Goal: Information Seeking & Learning: Learn about a topic

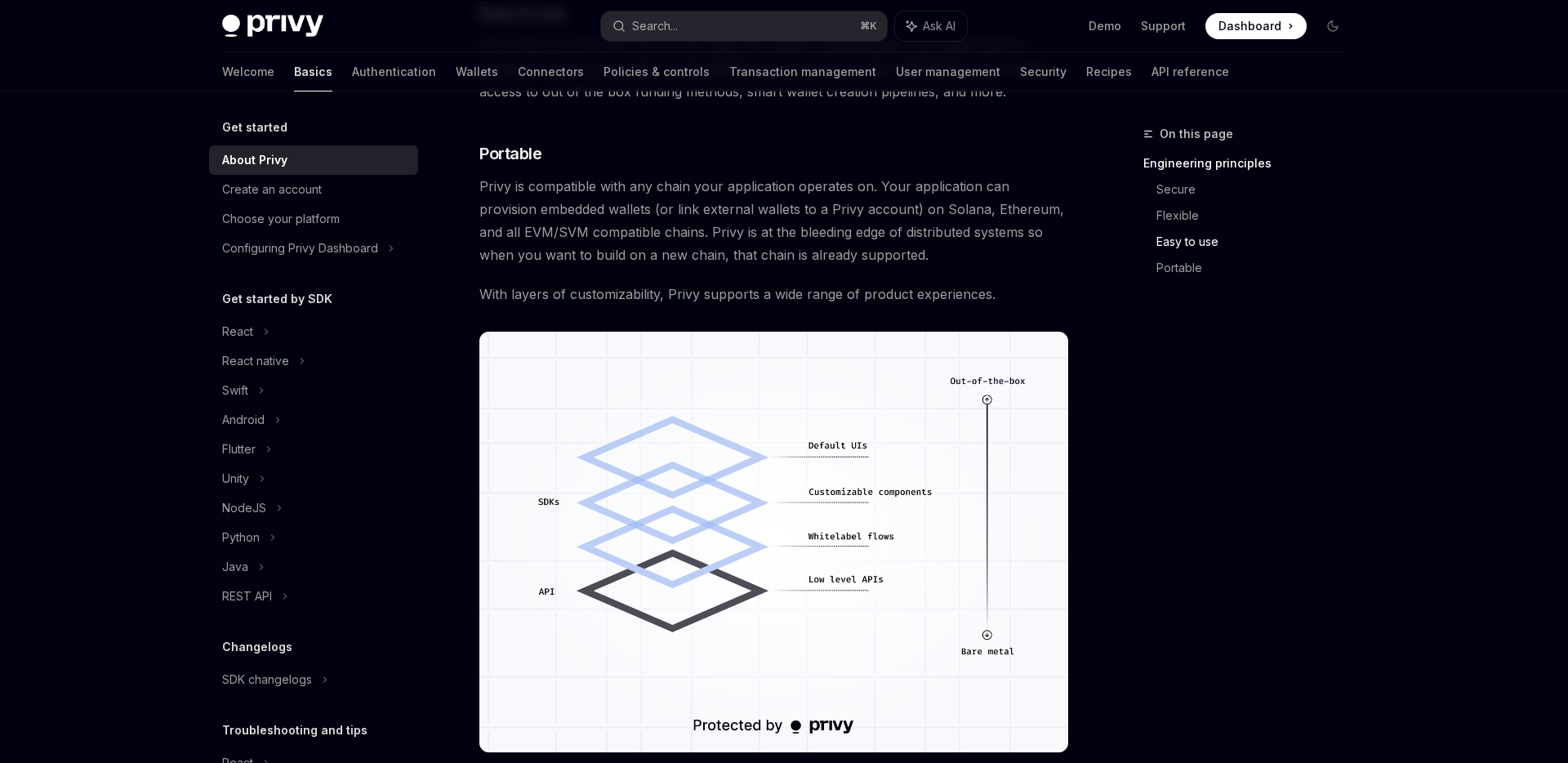
scroll to position [1374, 0]
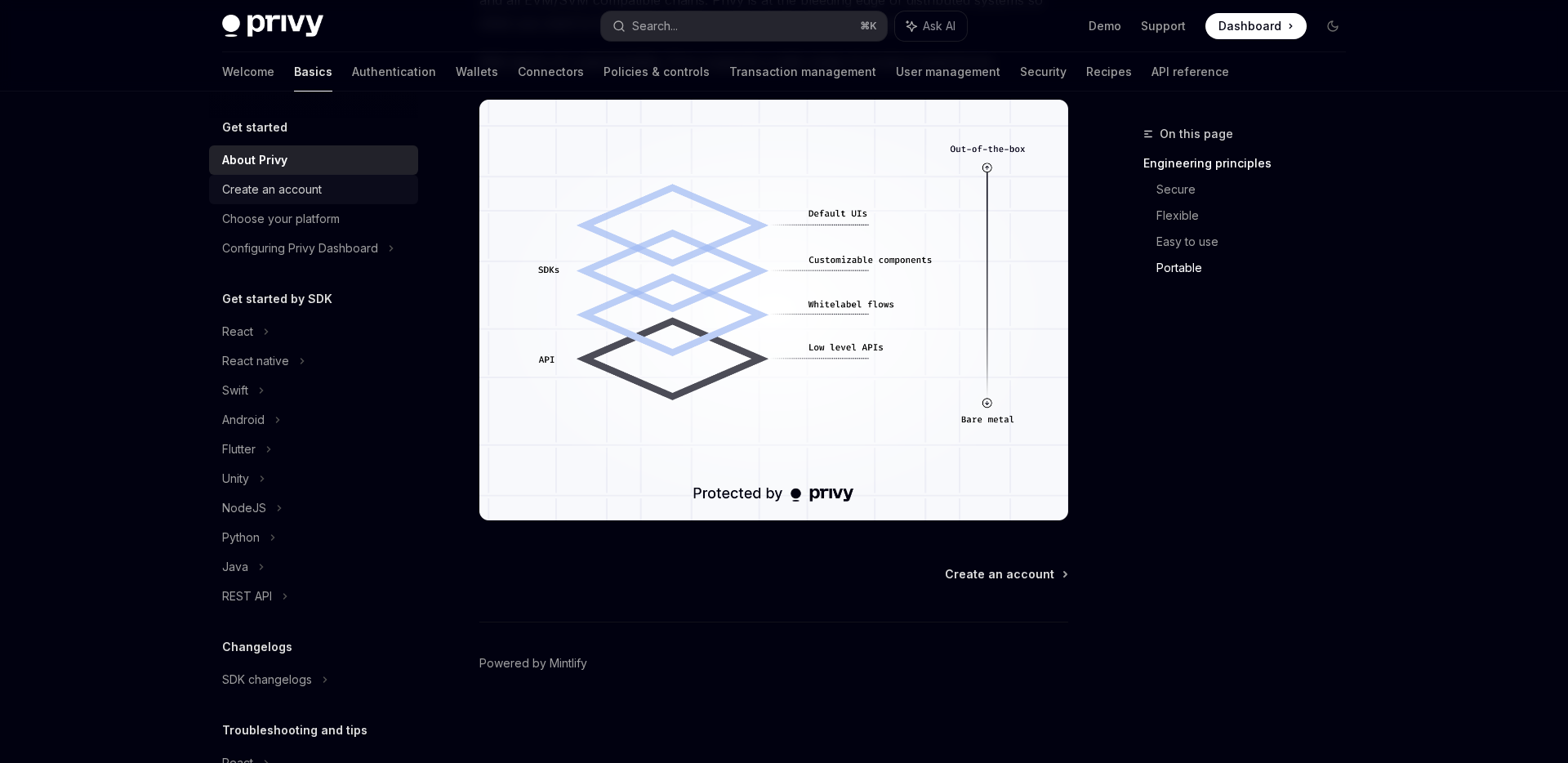
click at [322, 195] on div "Create an account" at bounding box center [315, 189] width 186 height 20
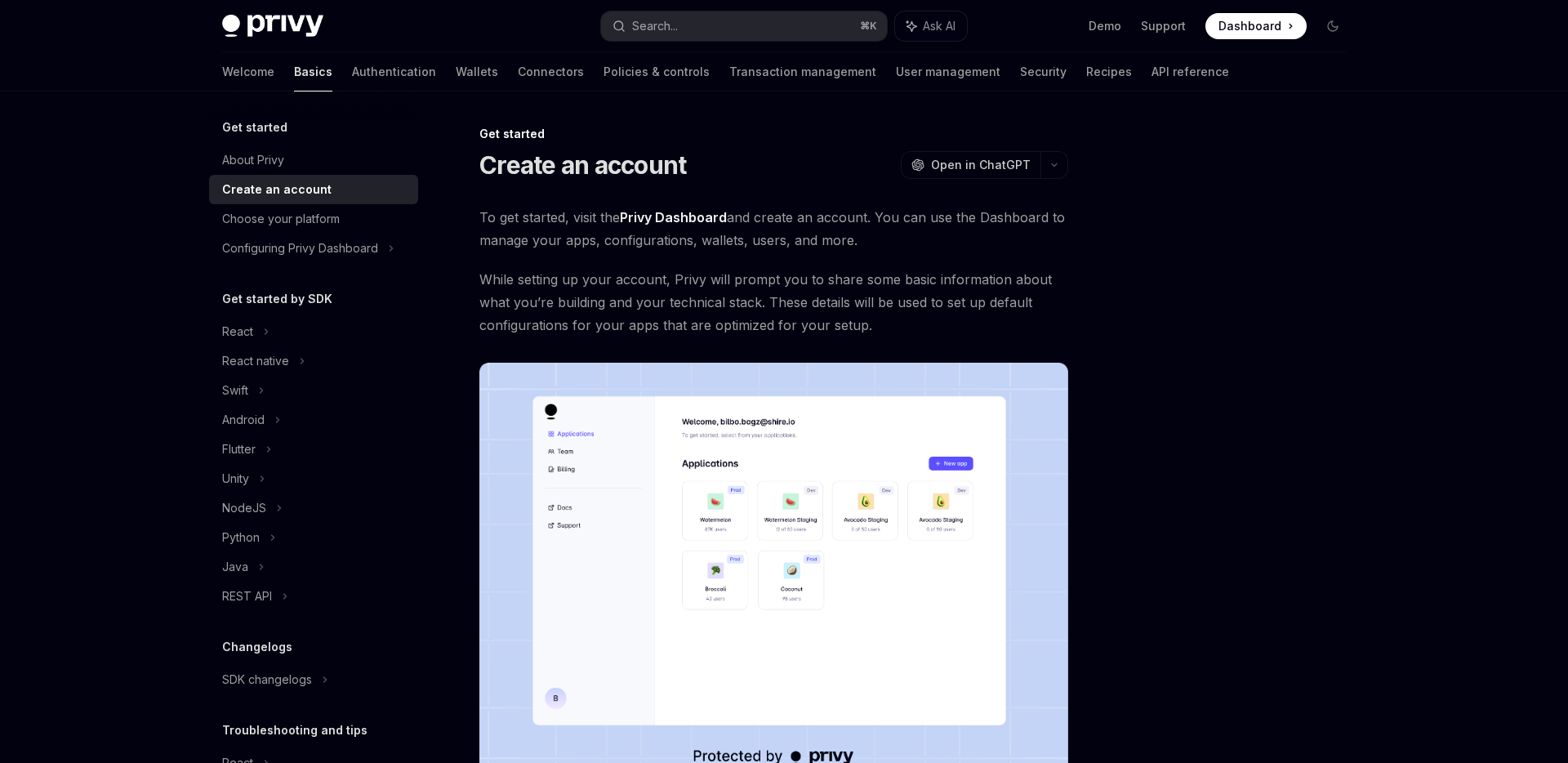
scroll to position [263, 0]
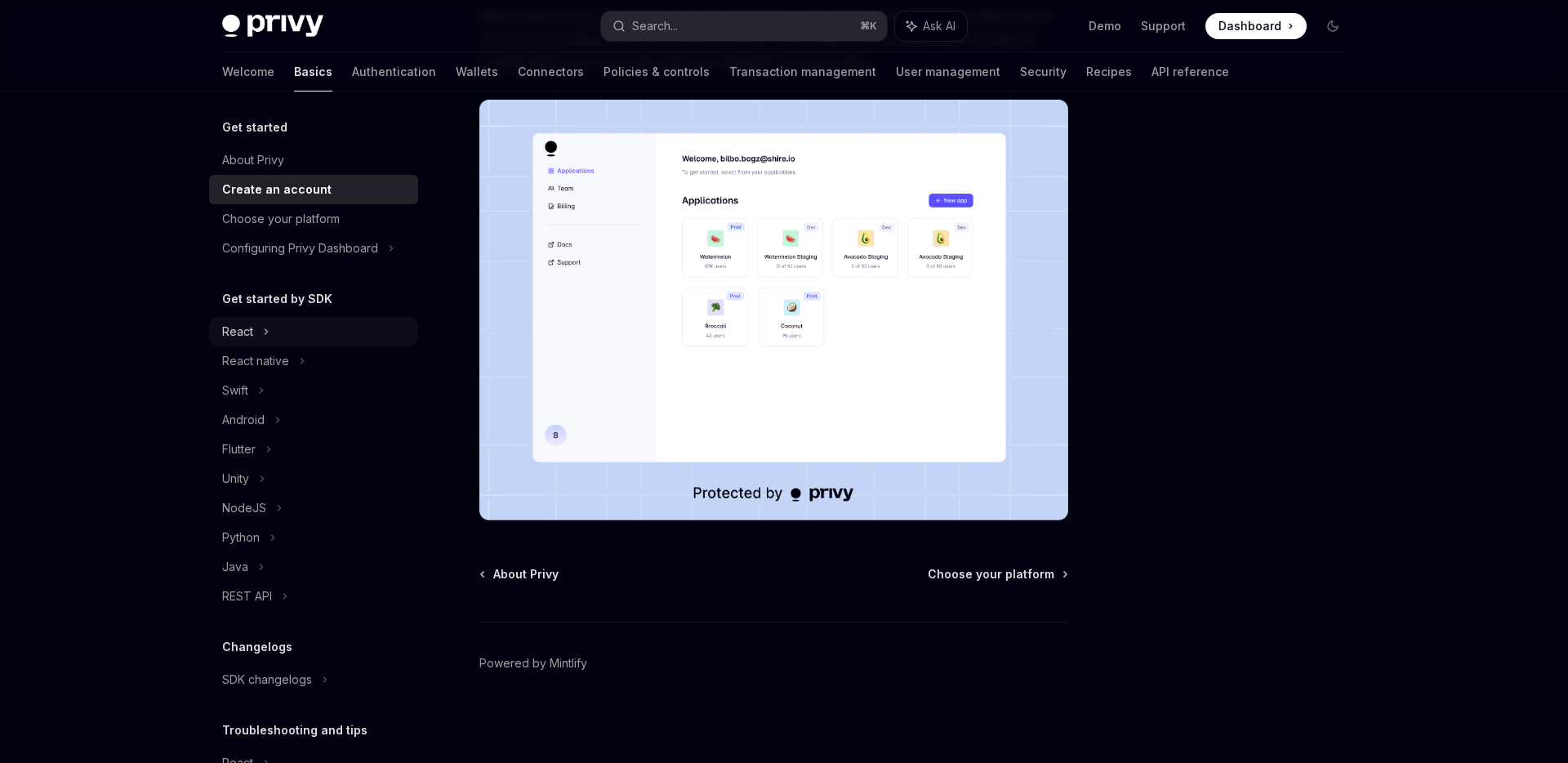
click at [291, 336] on div "React" at bounding box center [313, 331] width 209 height 30
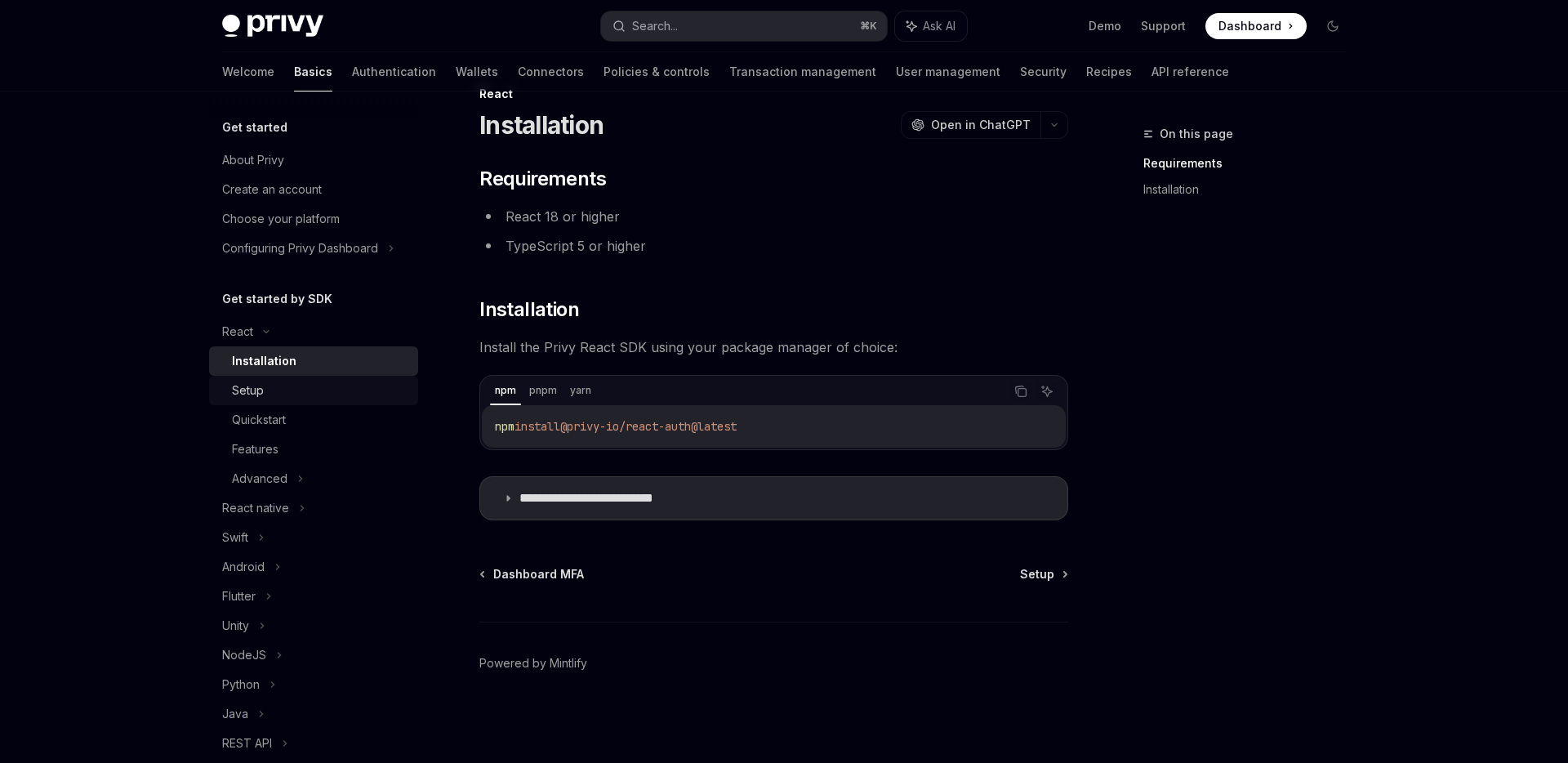
click at [305, 389] on div "Setup" at bounding box center [320, 391] width 177 height 20
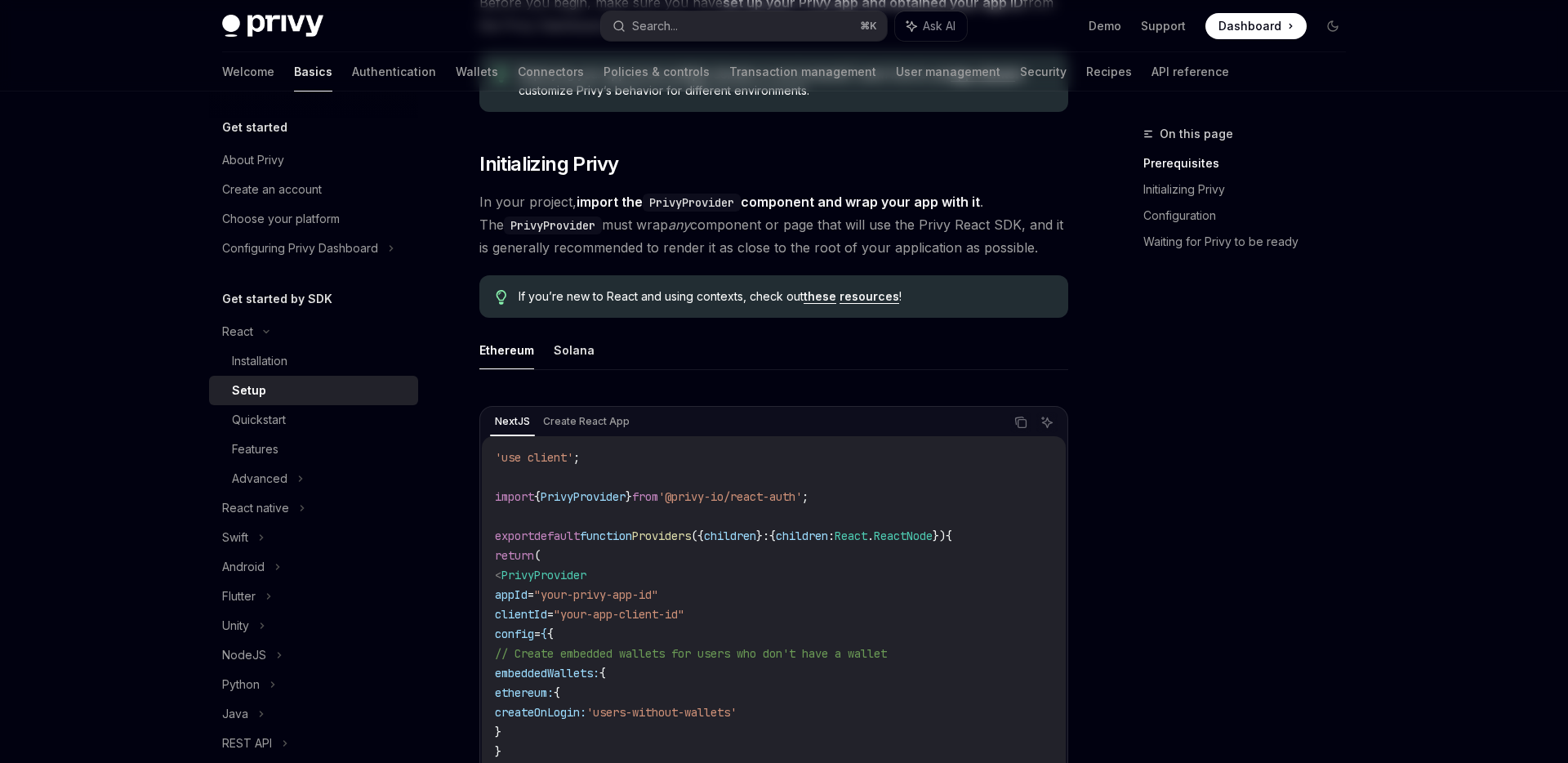
scroll to position [436, 0]
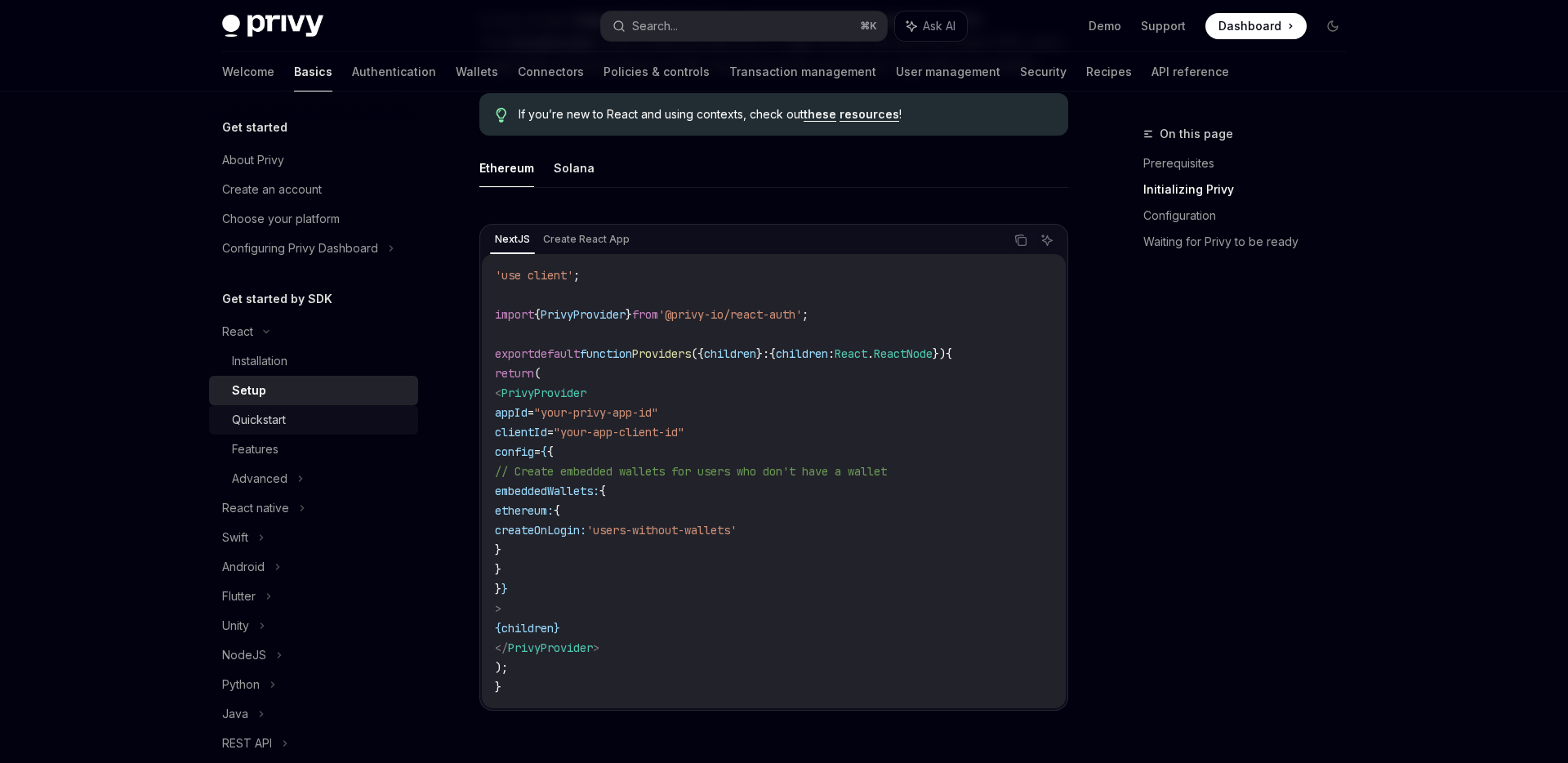
click at [313, 414] on div "Quickstart" at bounding box center [320, 419] width 177 height 20
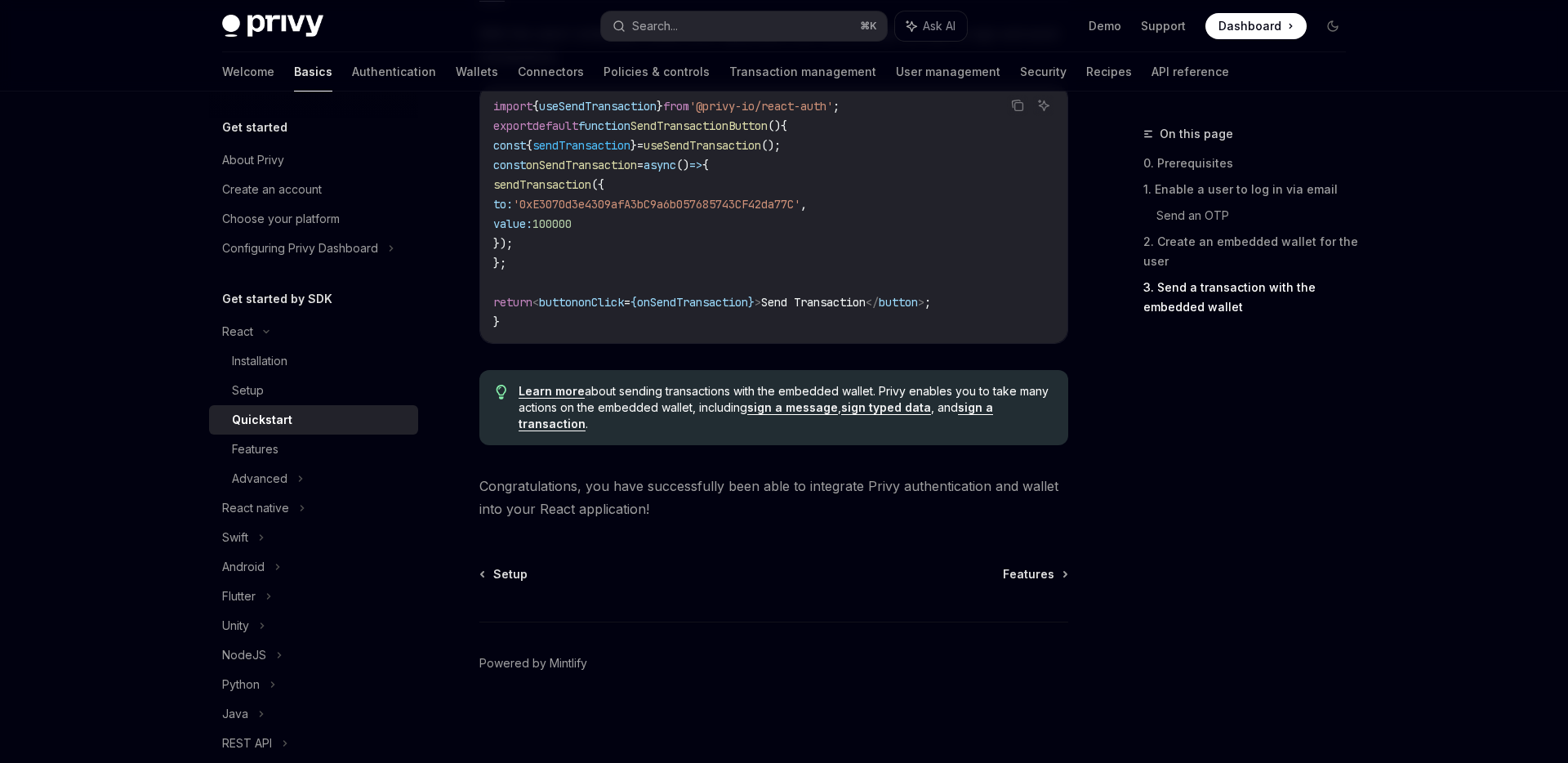
scroll to position [1524, 0]
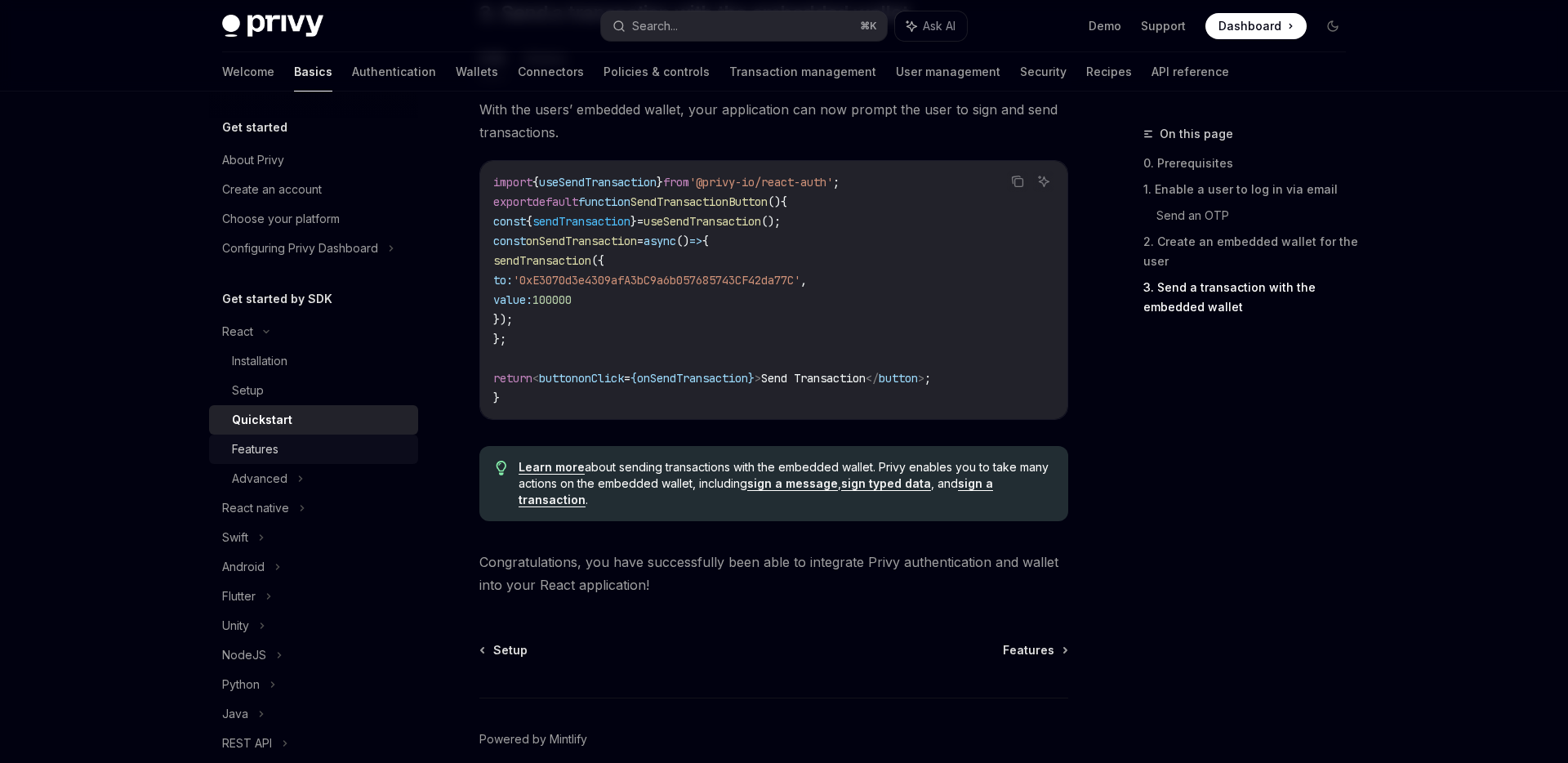
click at [345, 454] on div "Features" at bounding box center [320, 449] width 177 height 20
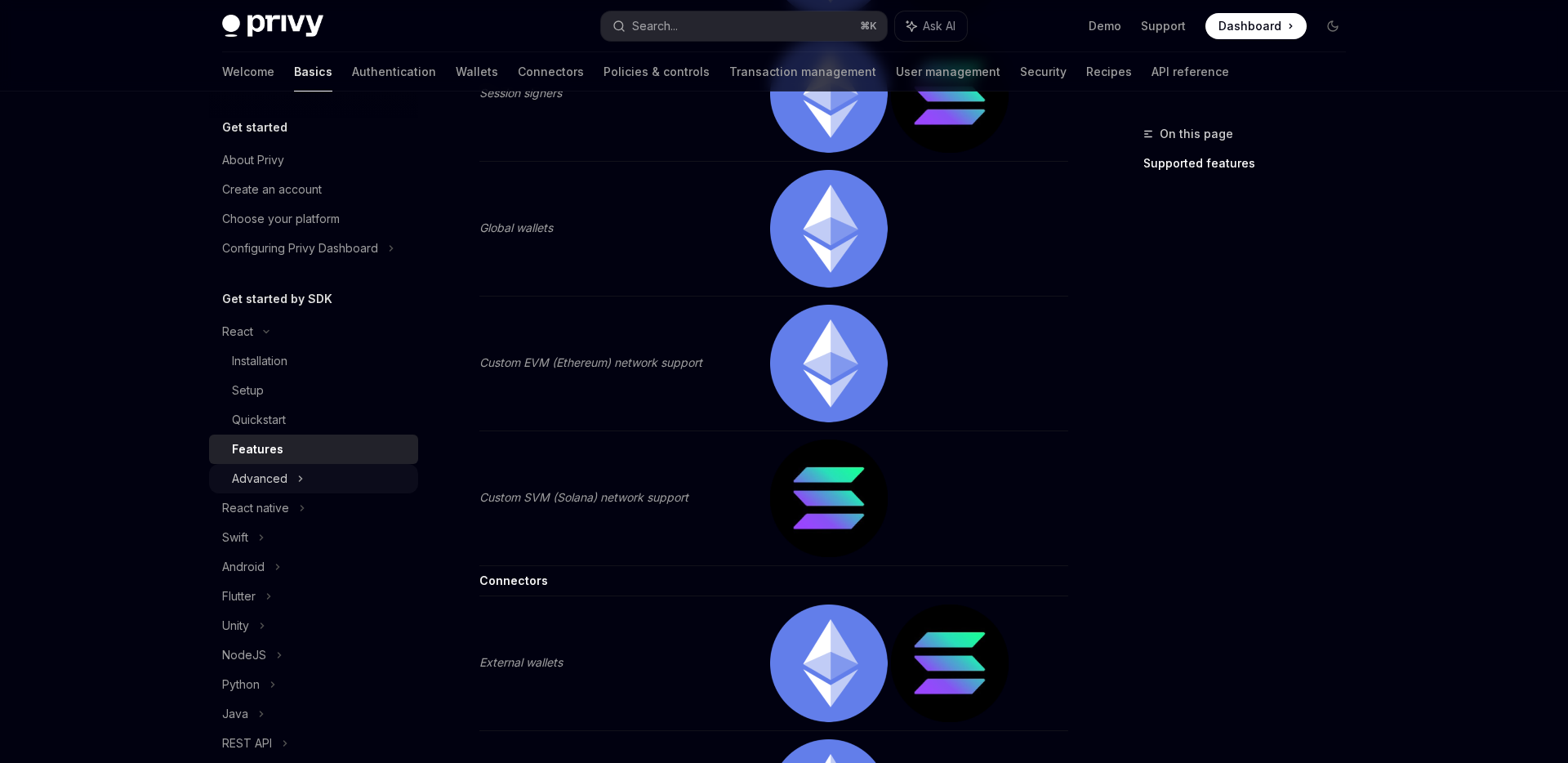
scroll to position [2348, 0]
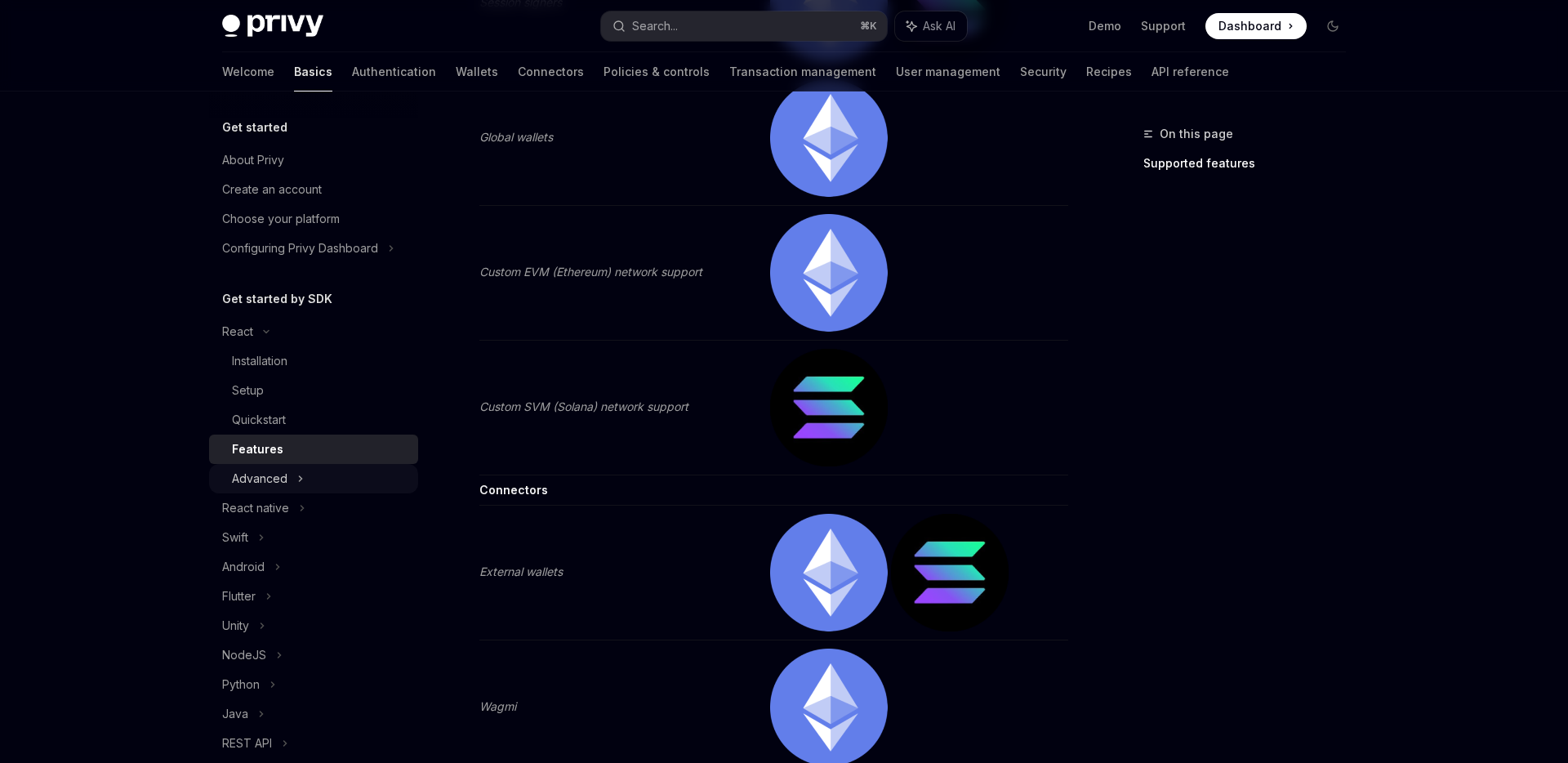
click at [288, 488] on div "Advanced" at bounding box center [313, 478] width 209 height 30
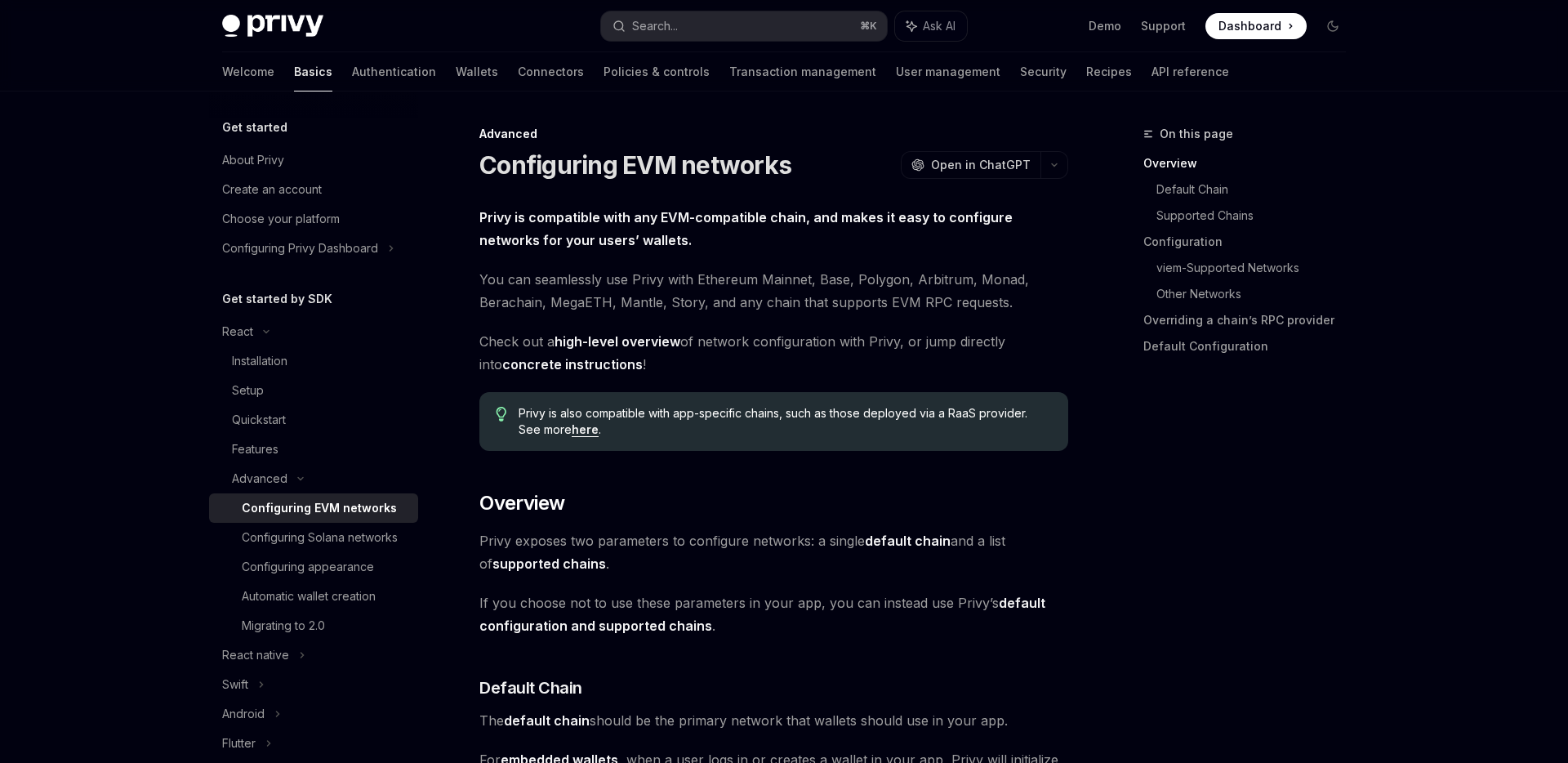
scroll to position [179, 0]
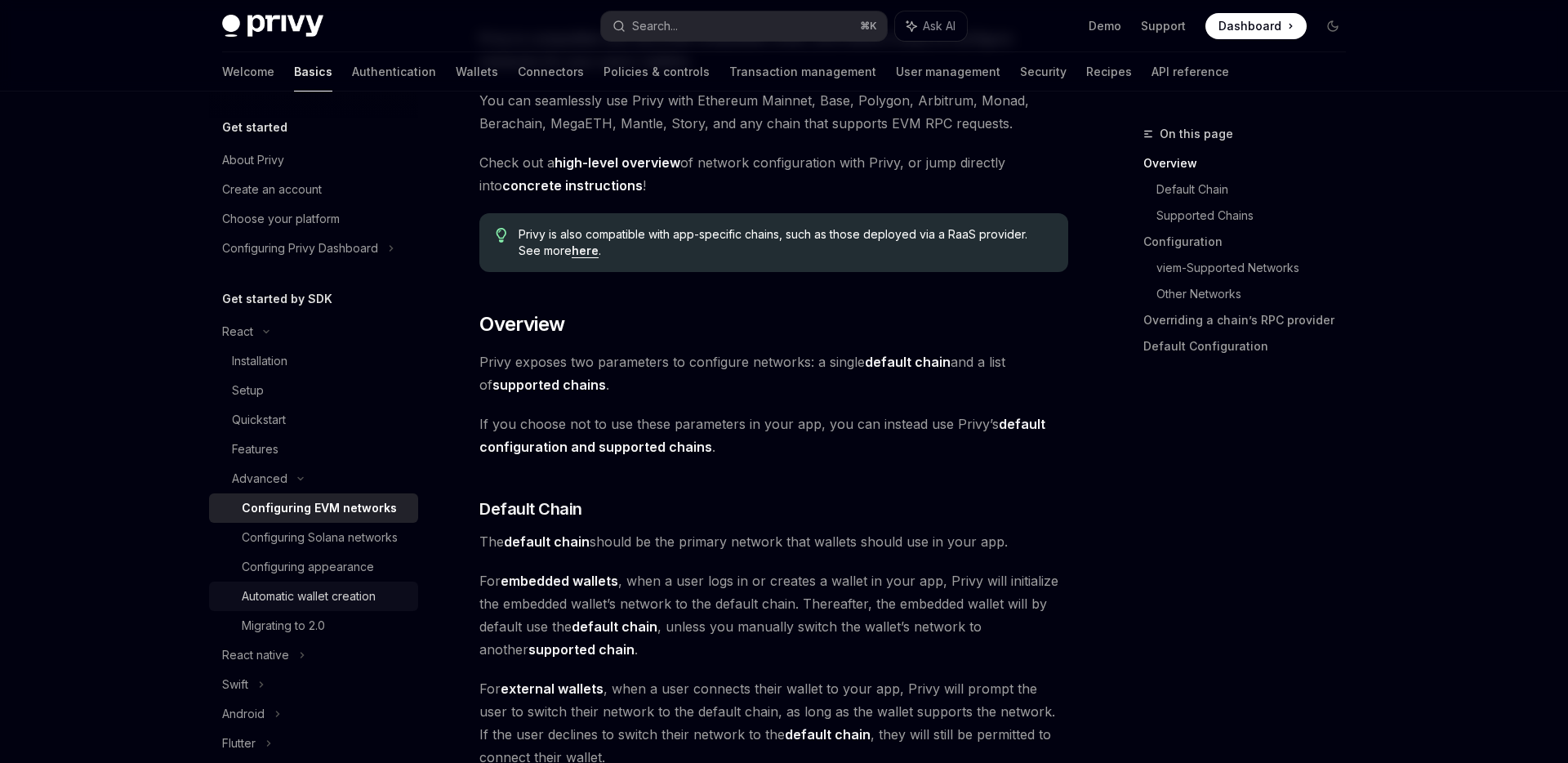
click at [318, 601] on div "Automatic wallet creation" at bounding box center [308, 596] width 134 height 20
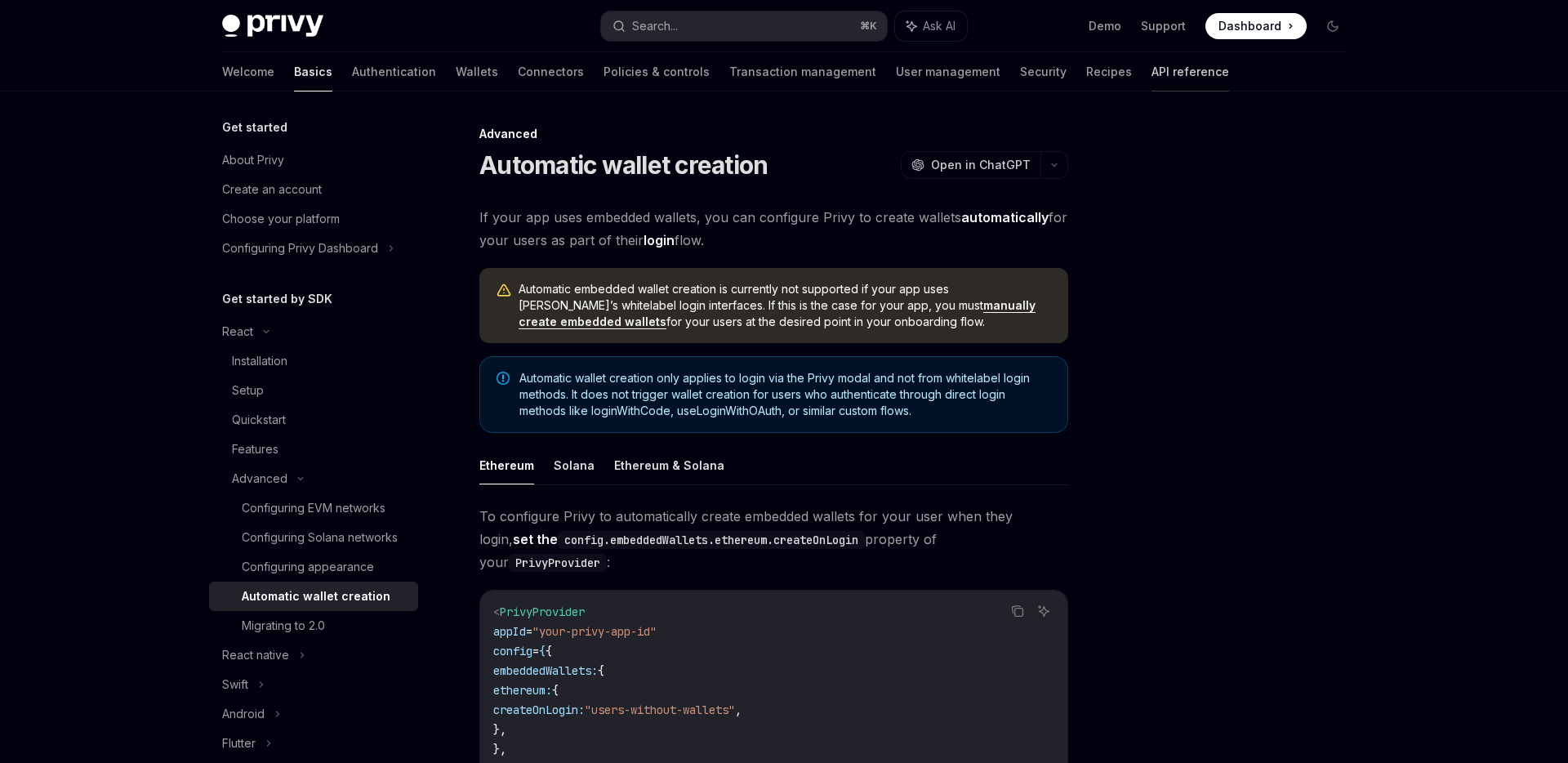
click at [1152, 74] on link "API reference" at bounding box center [1190, 72] width 77 height 39
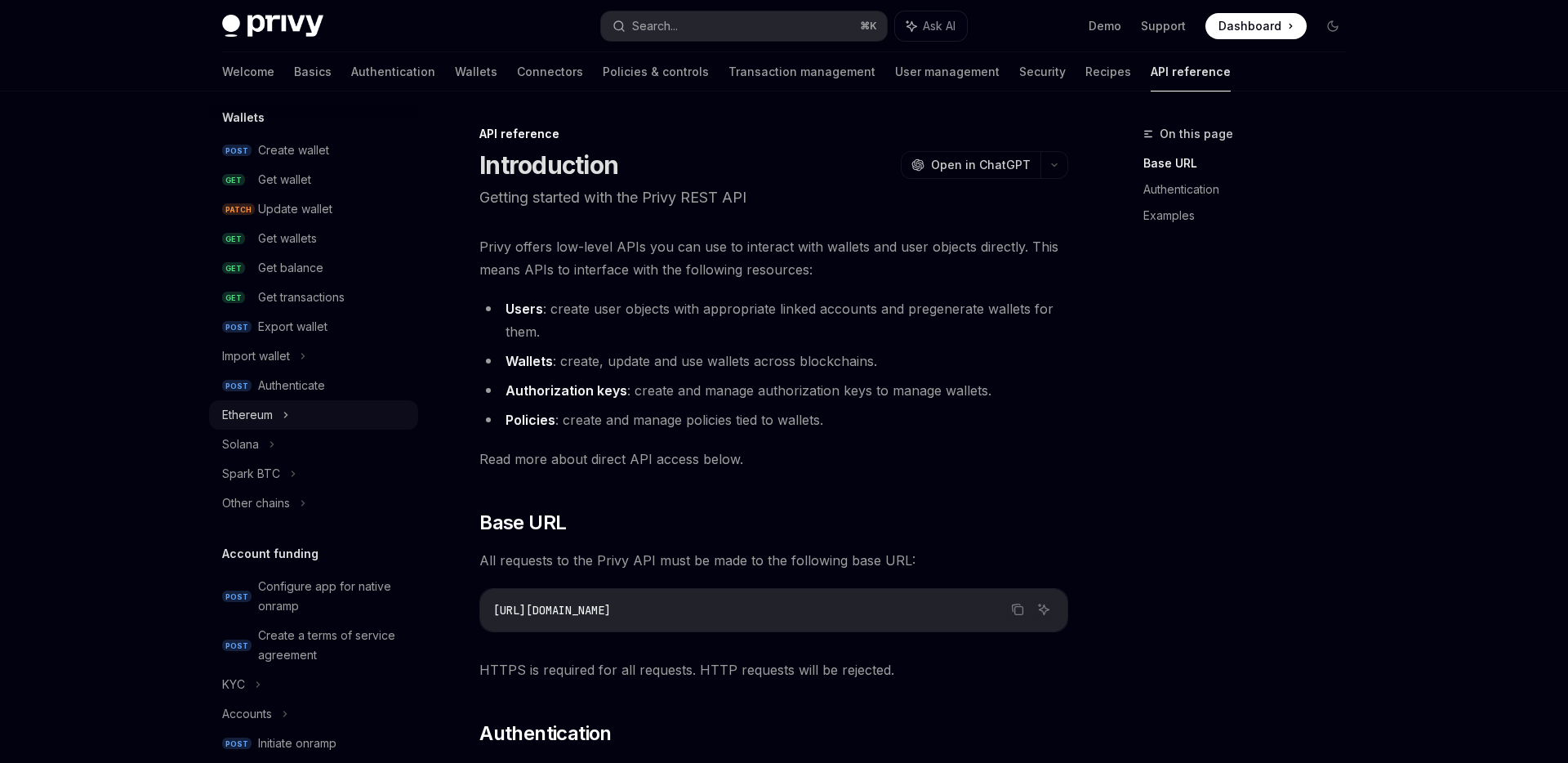
click at [305, 421] on div "Ethereum" at bounding box center [313, 414] width 209 height 30
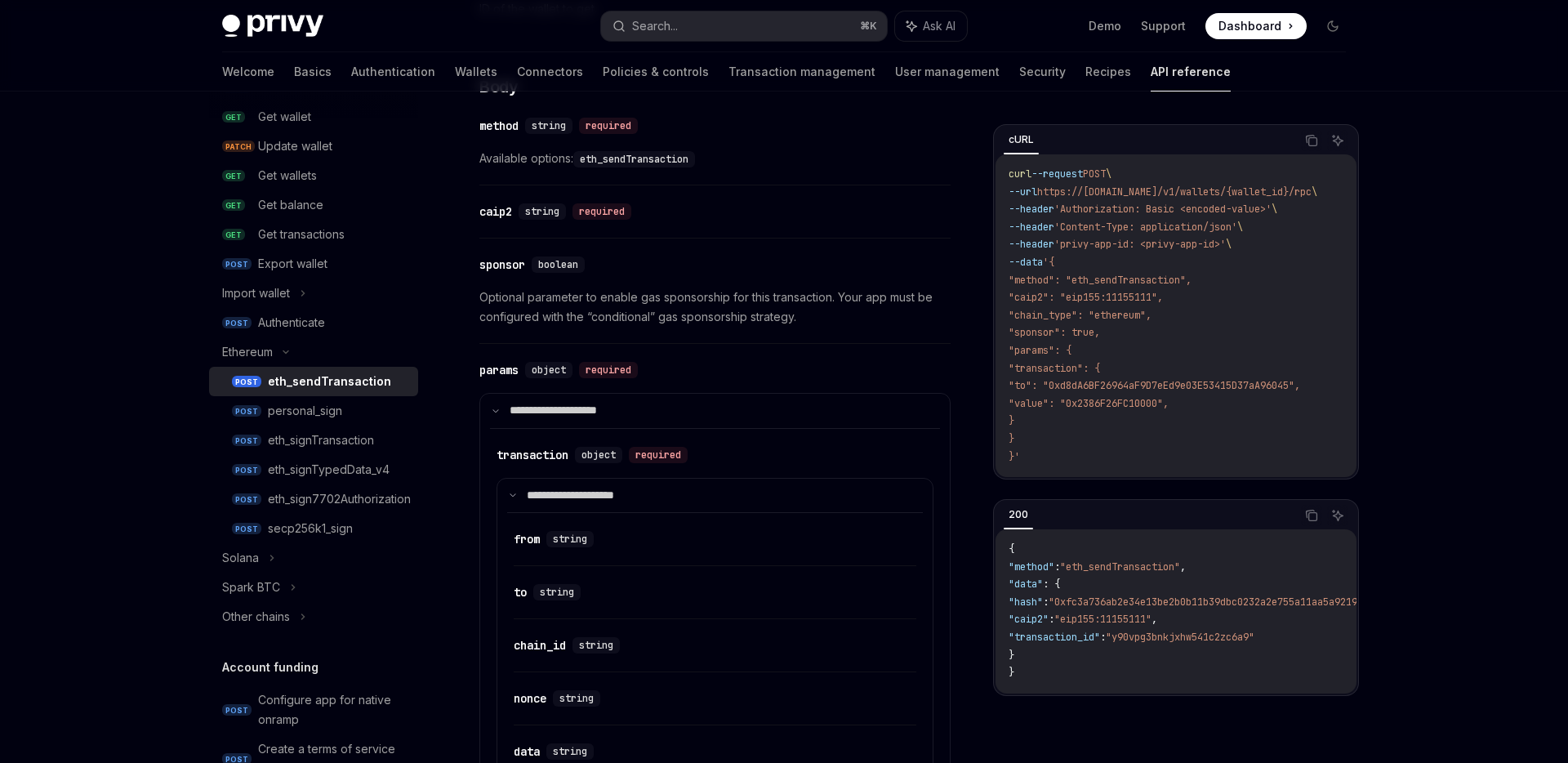
scroll to position [1600, 0]
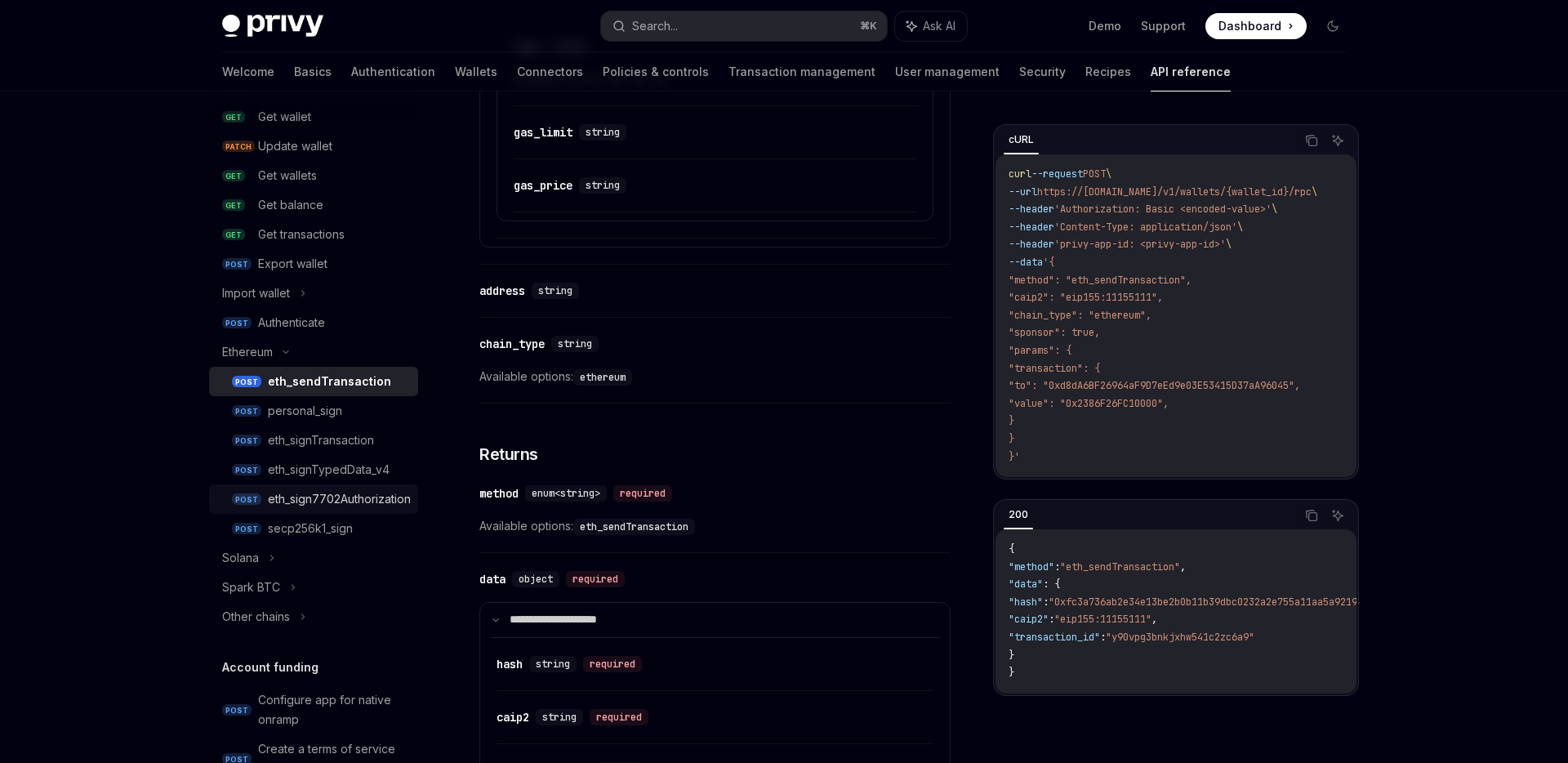
click at [411, 508] on div "eth_sign7702Authorization" at bounding box center [340, 498] width 143 height 20
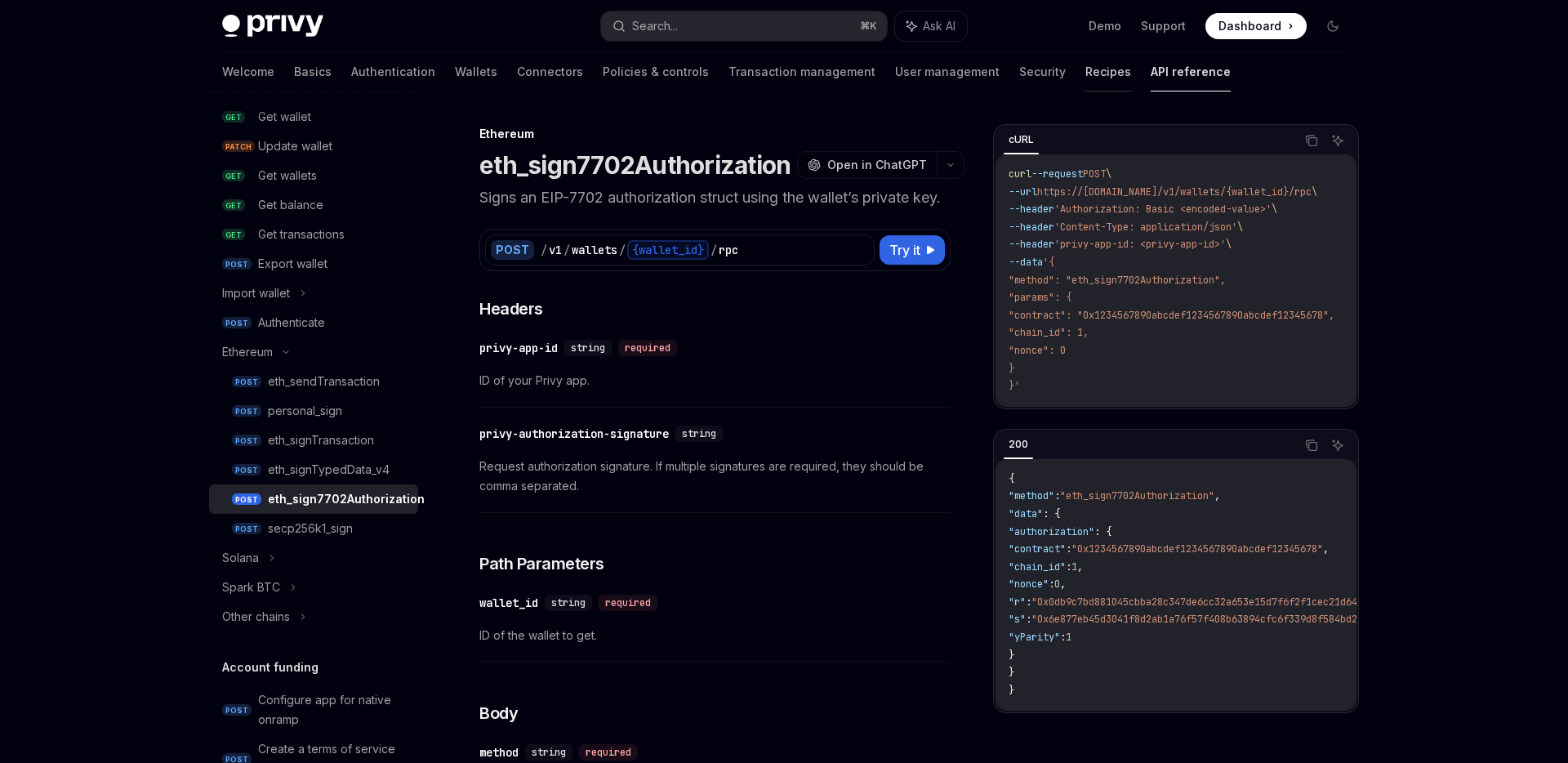
click at [1086, 64] on link "Recipes" at bounding box center [1109, 72] width 46 height 39
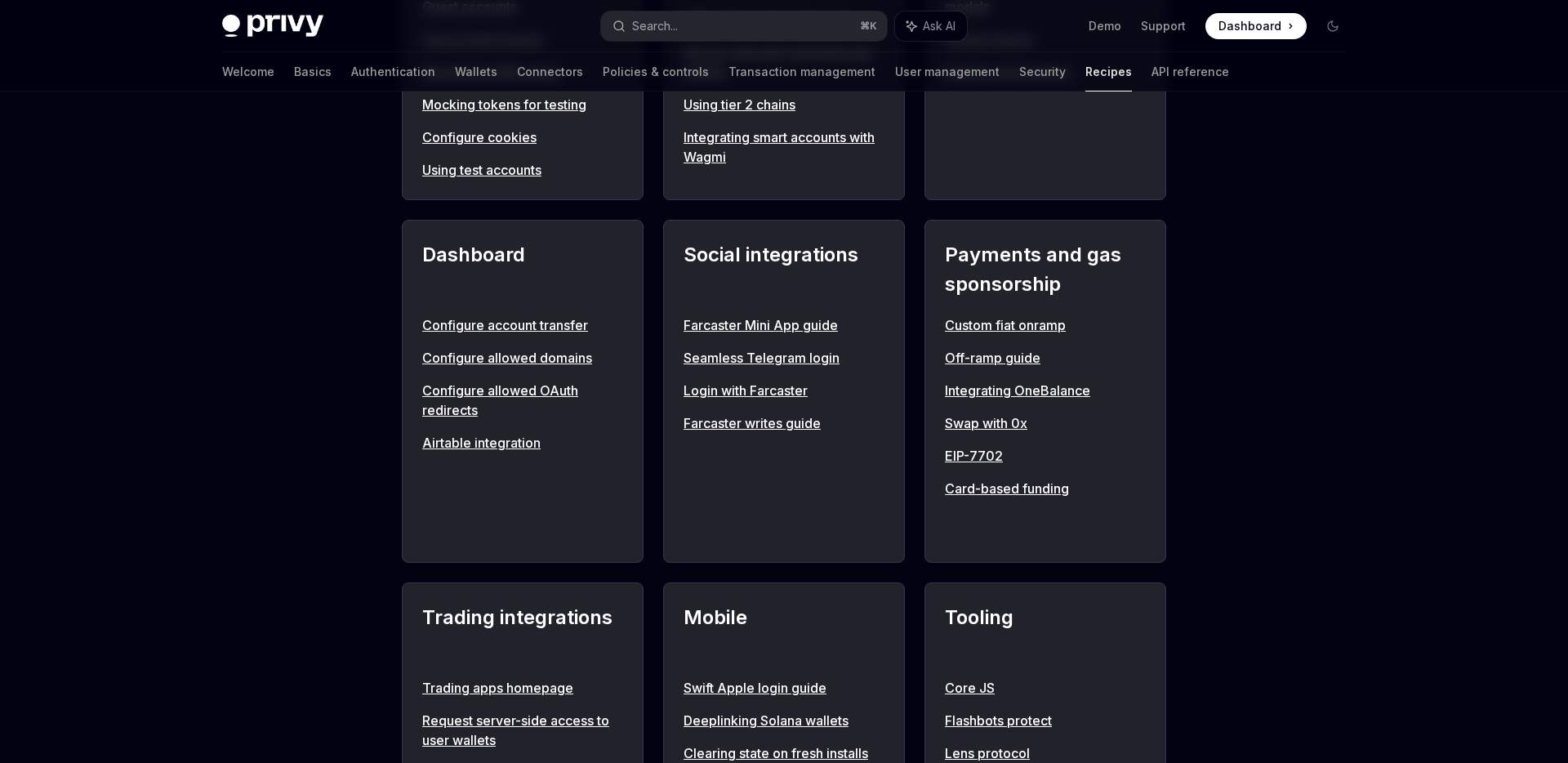
scroll to position [982, 0]
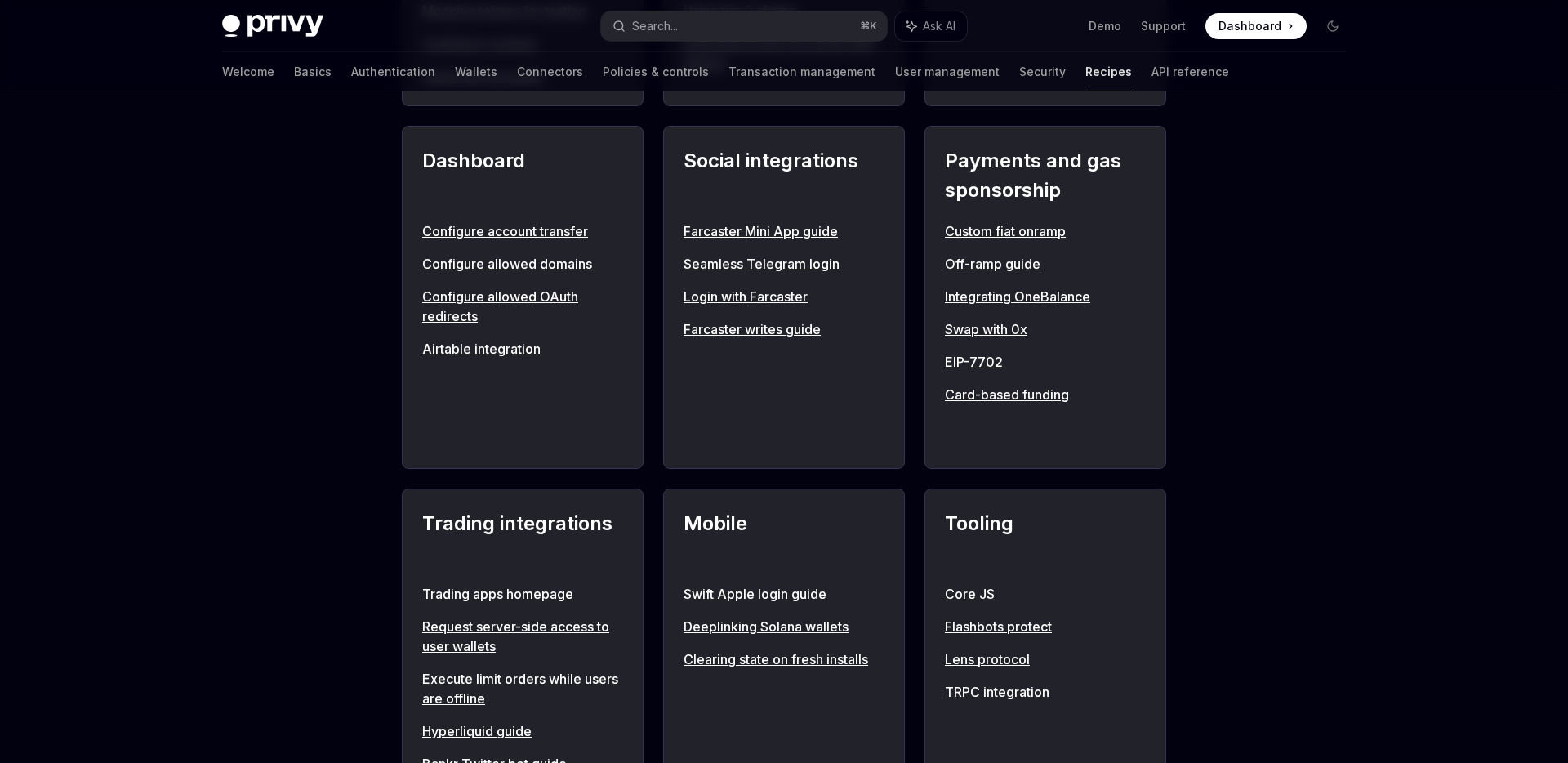
click at [956, 360] on link "EIP-7702" at bounding box center [1046, 362] width 201 height 20
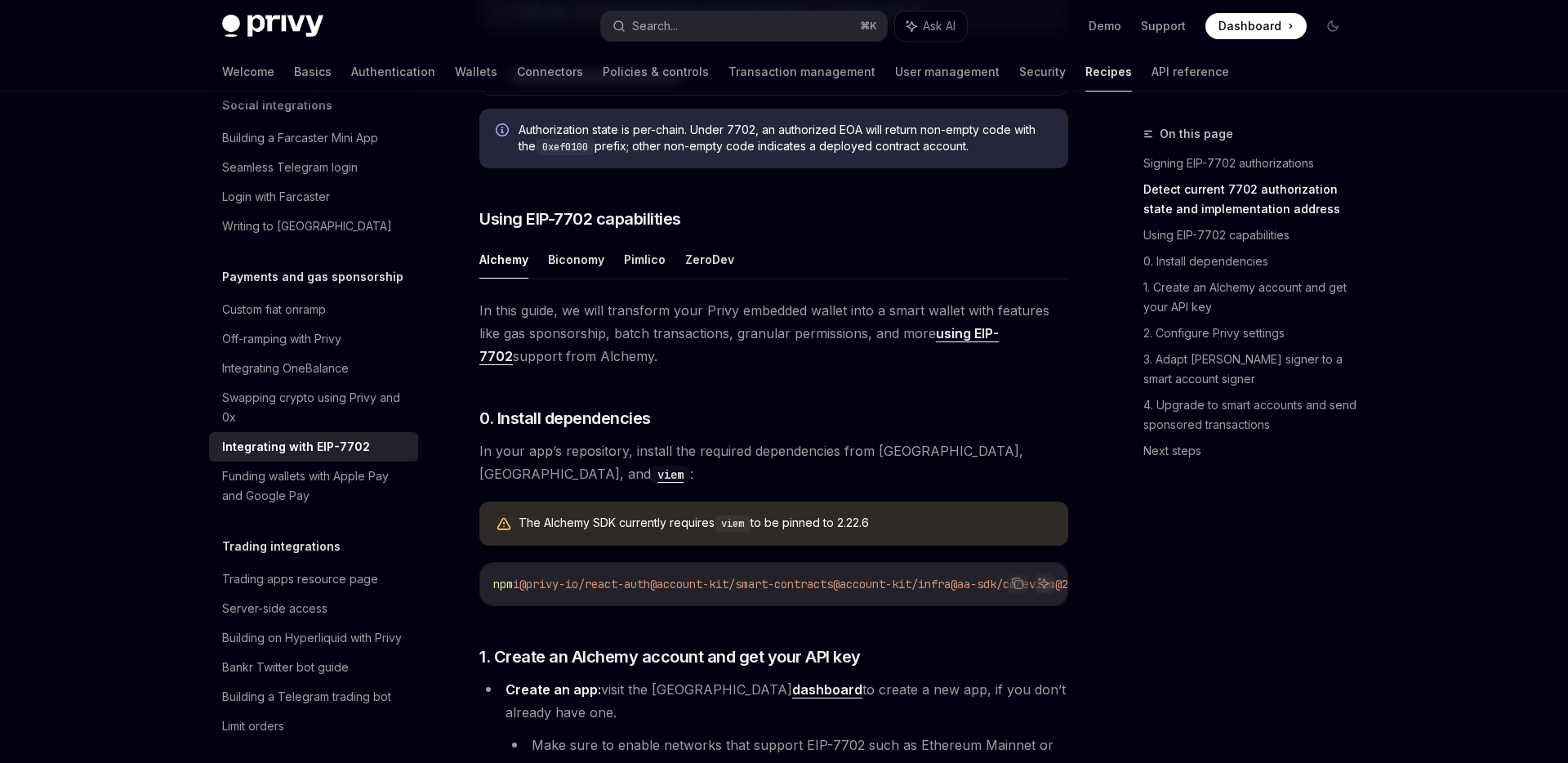
scroll to position [1026, 0]
click at [567, 279] on button "Biconomy" at bounding box center [576, 260] width 56 height 38
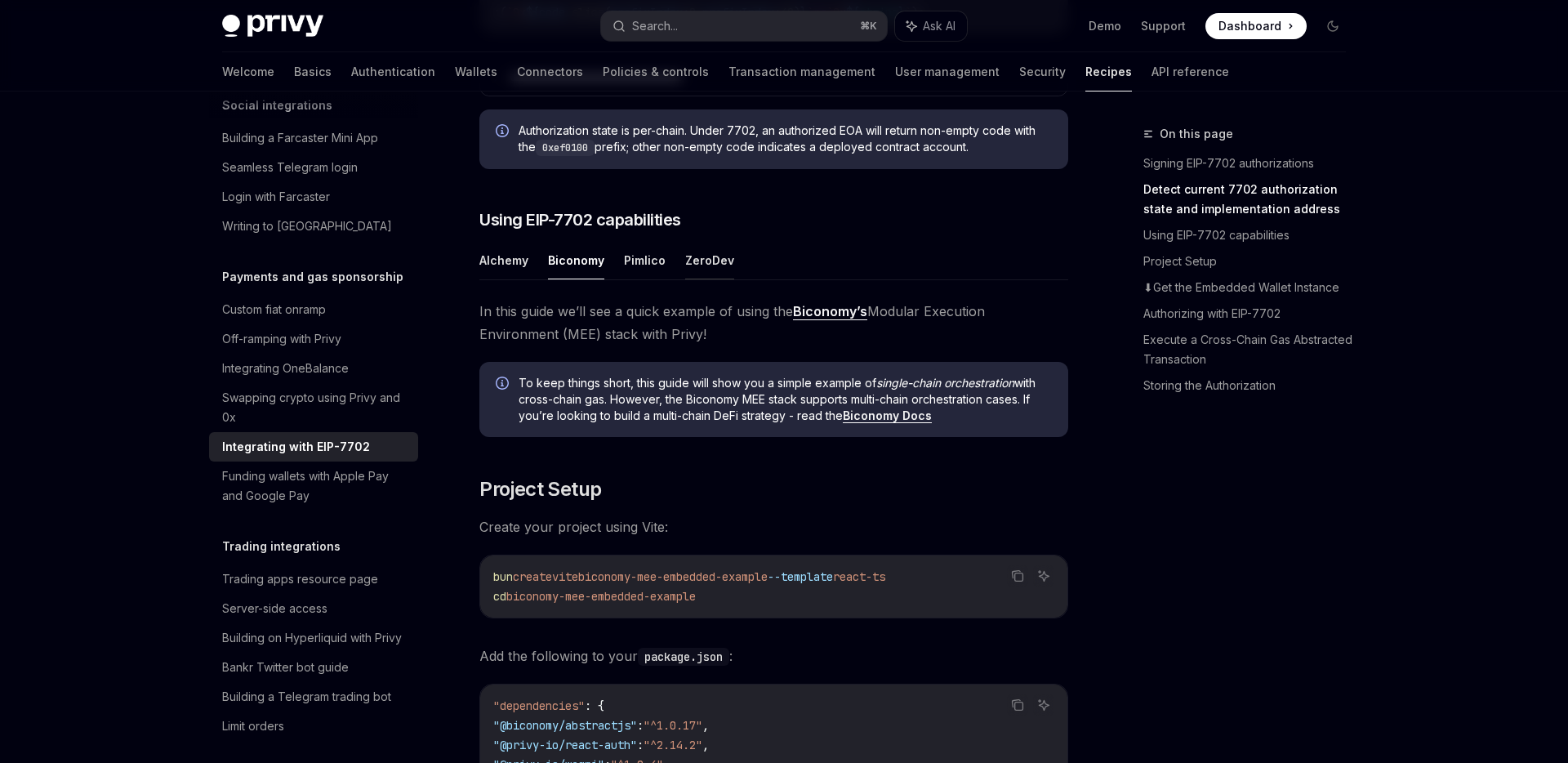
click at [707, 279] on button "ZeroDev" at bounding box center [710, 260] width 49 height 38
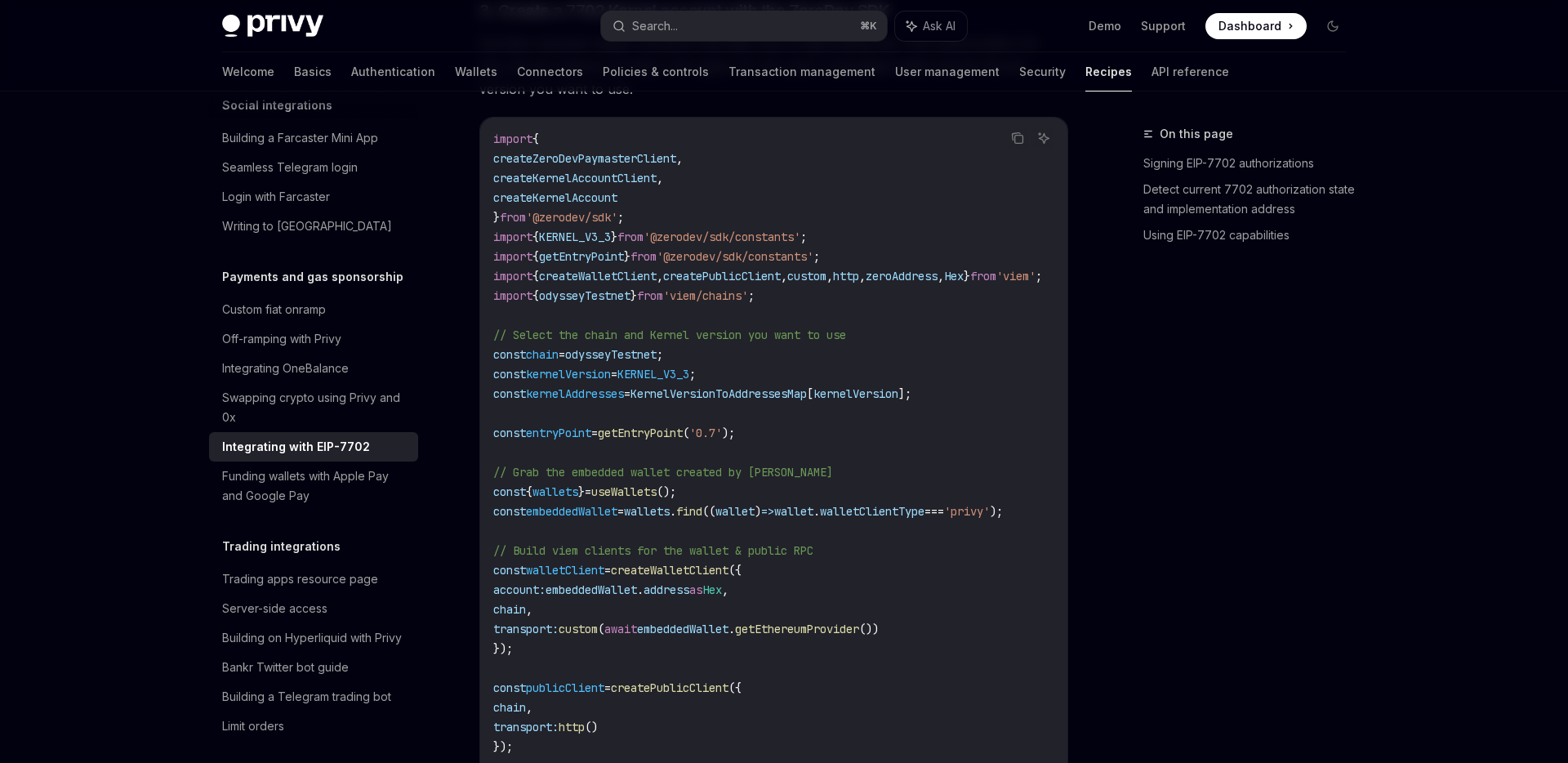
scroll to position [2224, 0]
click at [657, 490] on span "useWallets" at bounding box center [624, 490] width 65 height 14
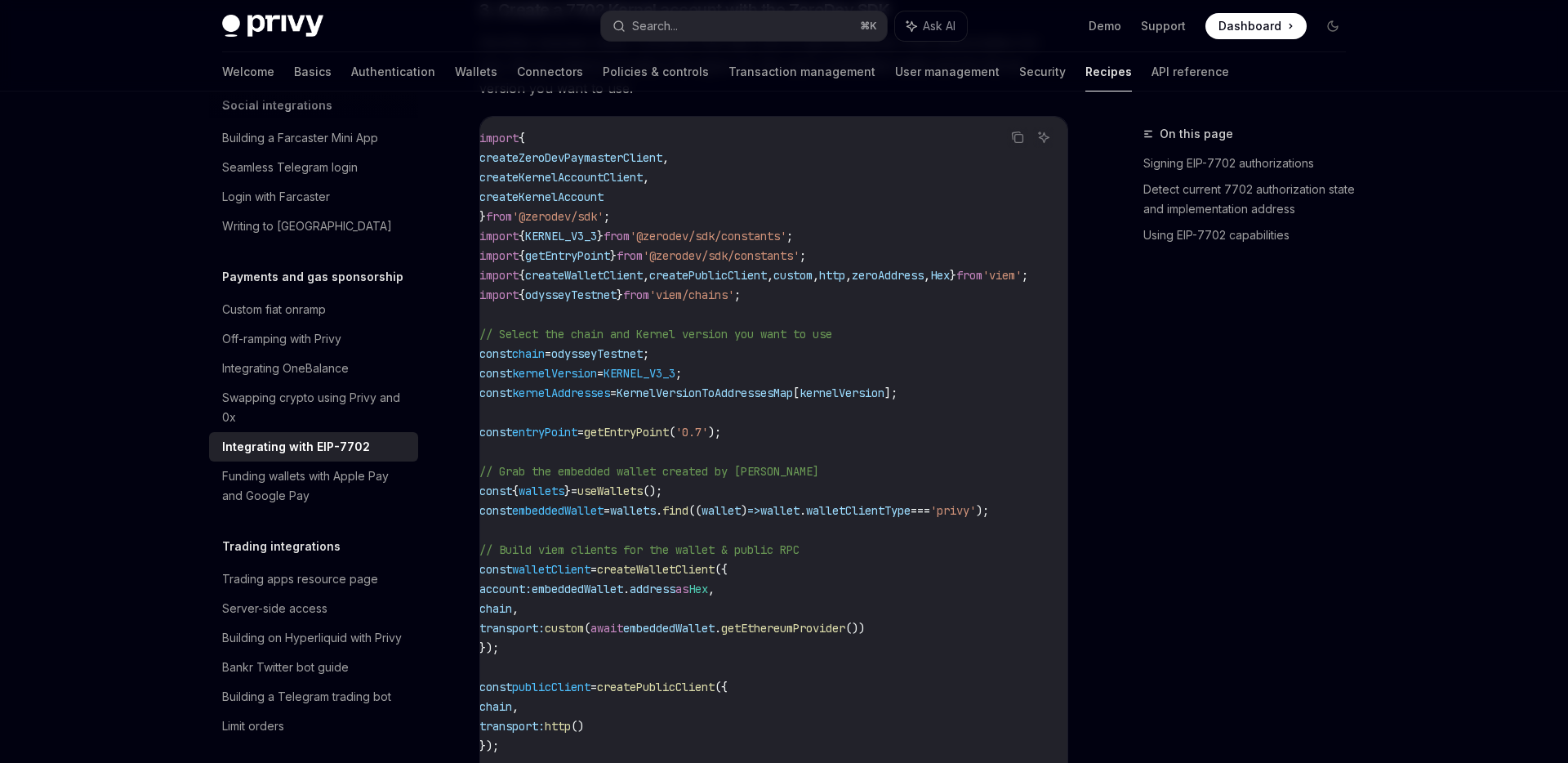
scroll to position [0, 0]
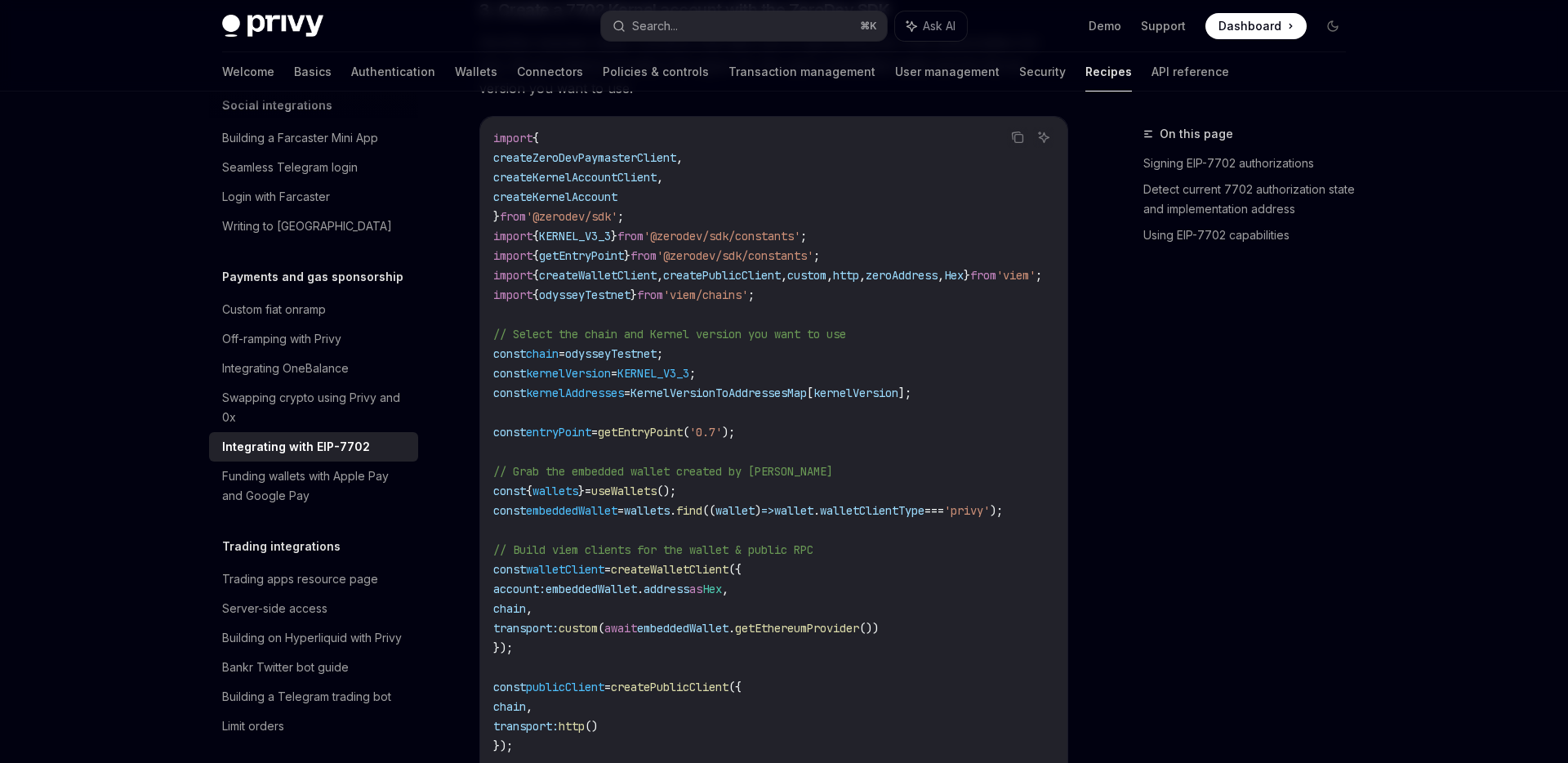
click at [653, 419] on code "import { createZeroDevPaymasterClient , createKernelAccountClient , createKerne…" at bounding box center [788, 579] width 588 height 901
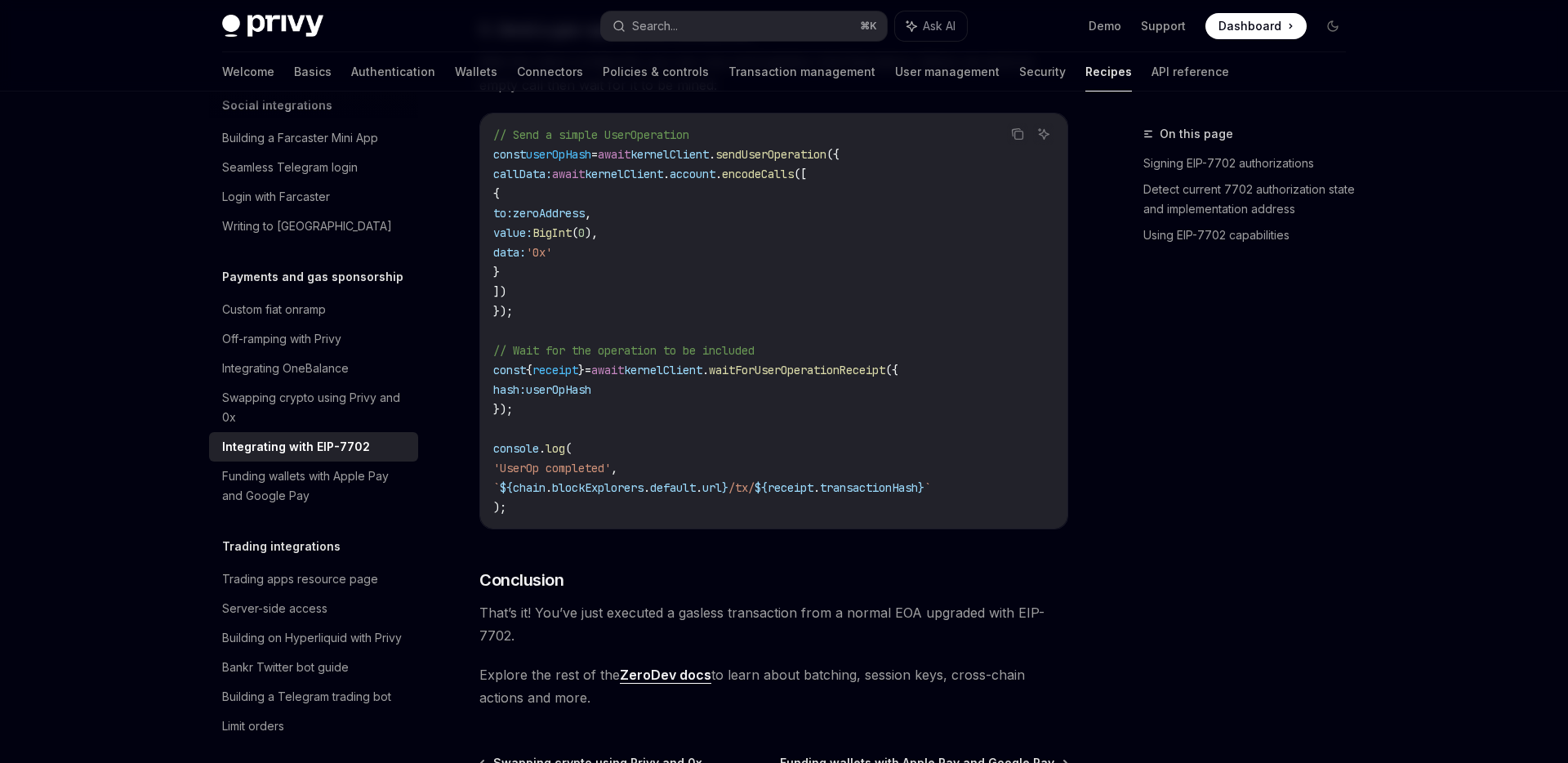
scroll to position [3997, 0]
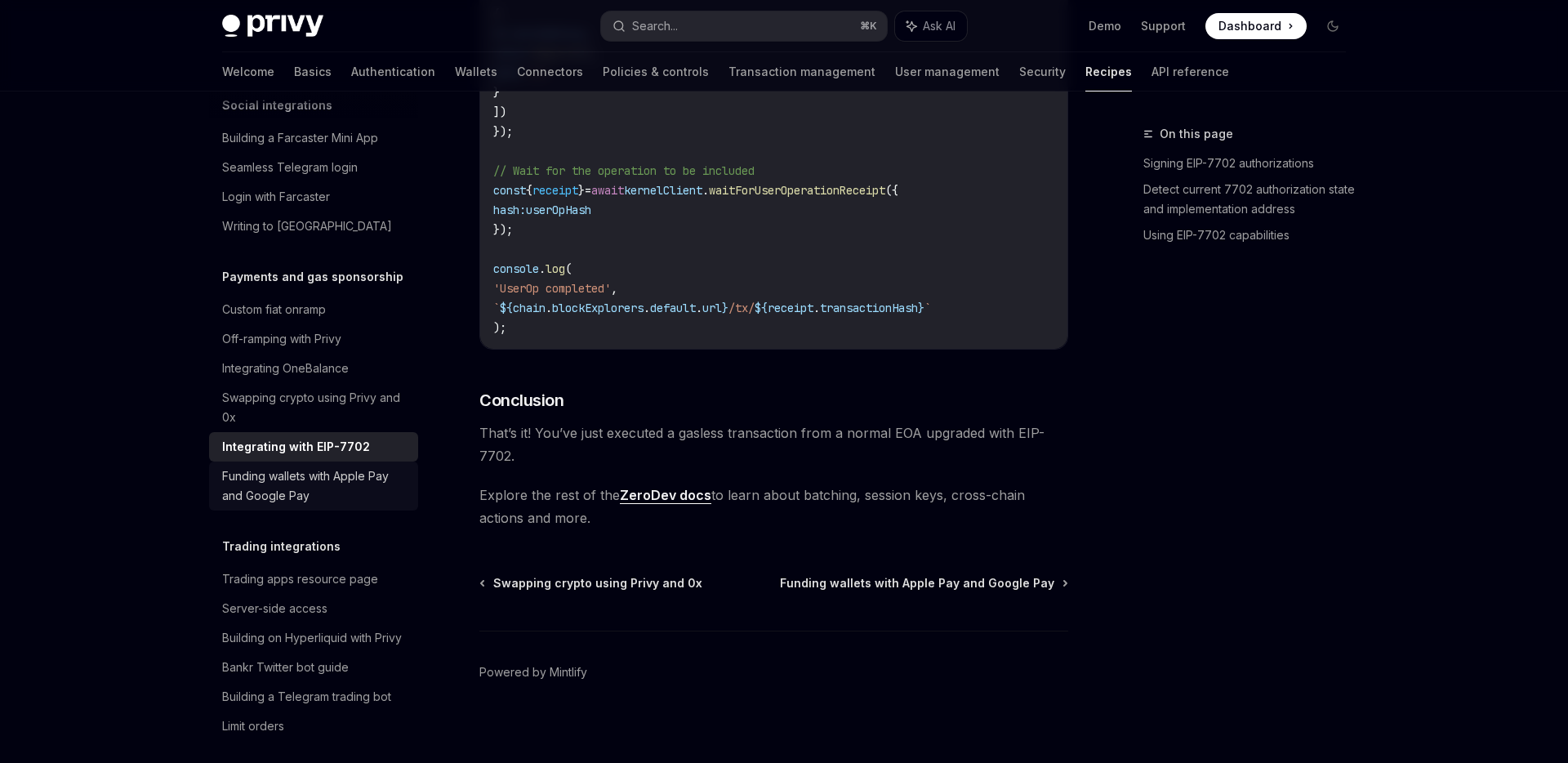
click at [332, 468] on div "Funding wallets with Apple Pay and Google Pay" at bounding box center [315, 485] width 186 height 39
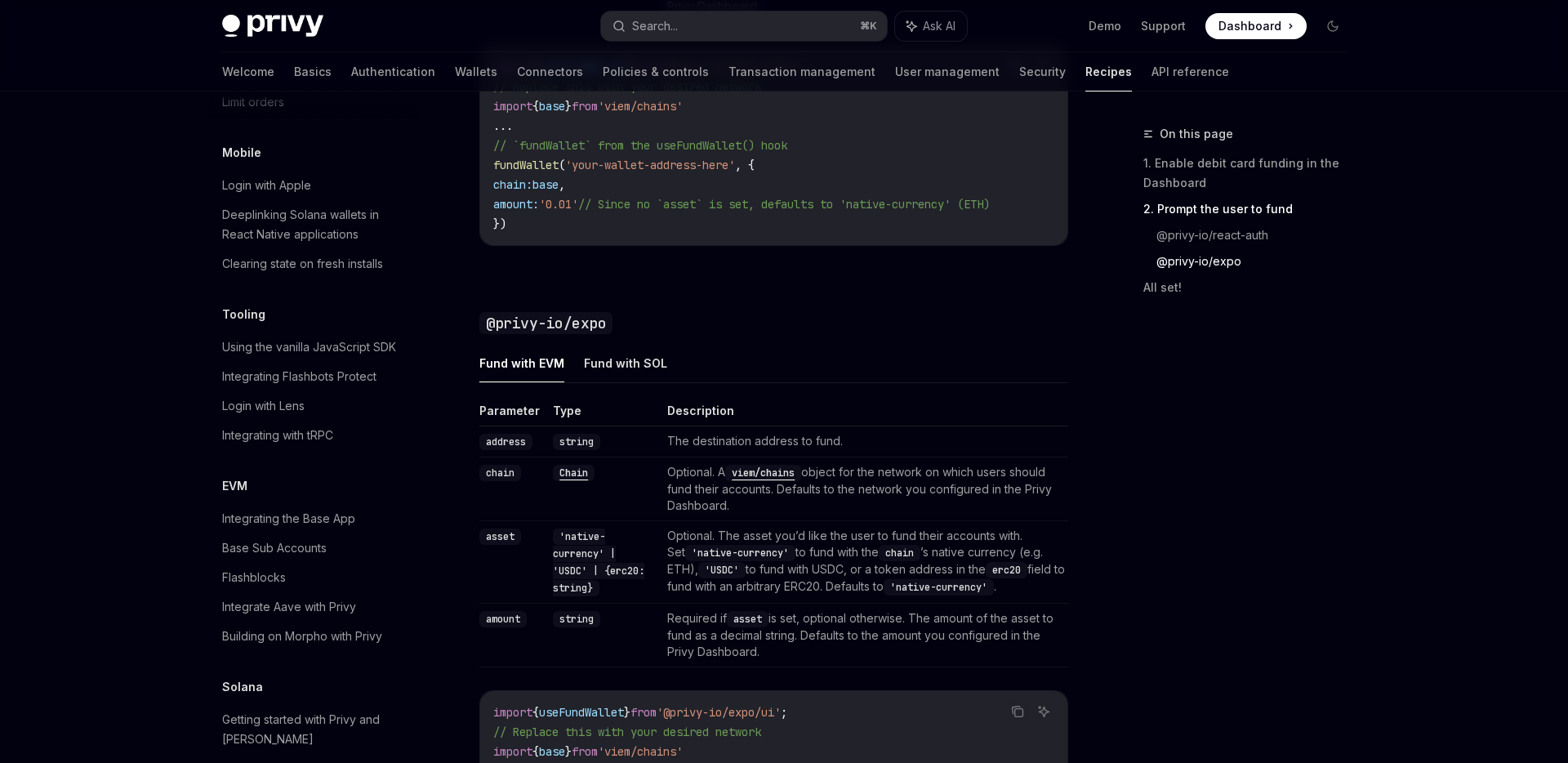
scroll to position [1957, 0]
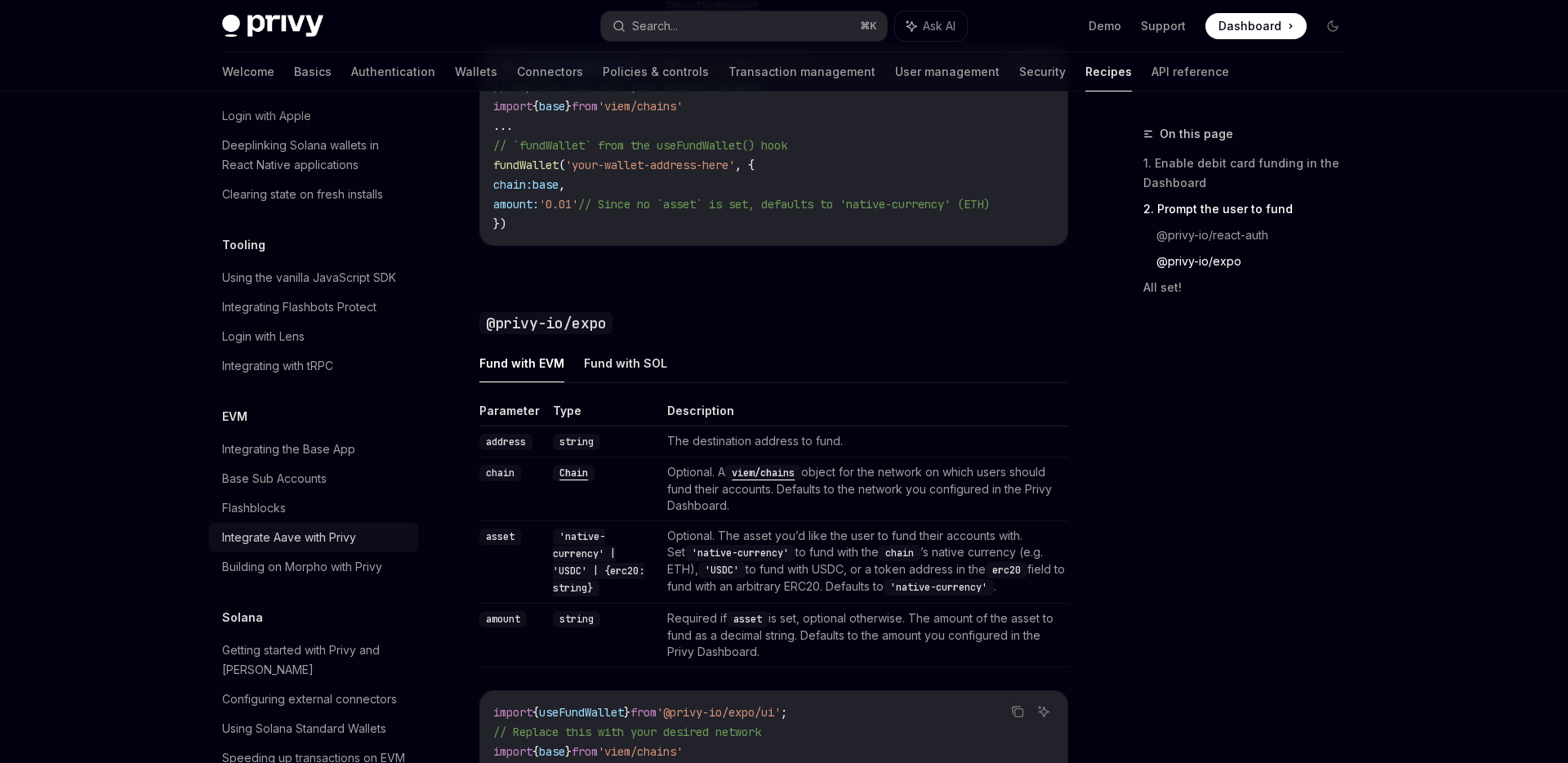
click at [324, 527] on div "Integrate Aave with Privy" at bounding box center [289, 537] width 134 height 20
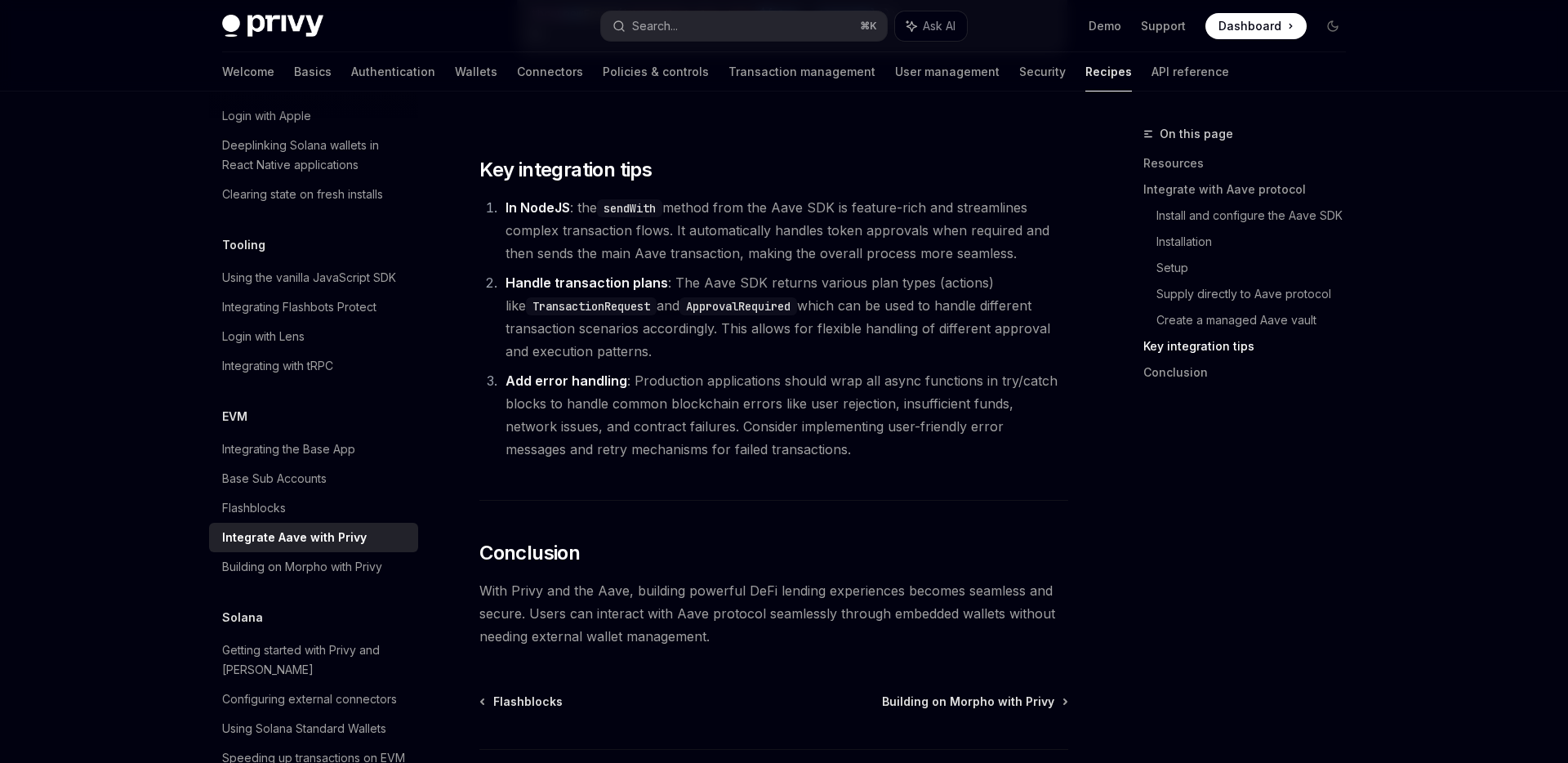
scroll to position [5922, 0]
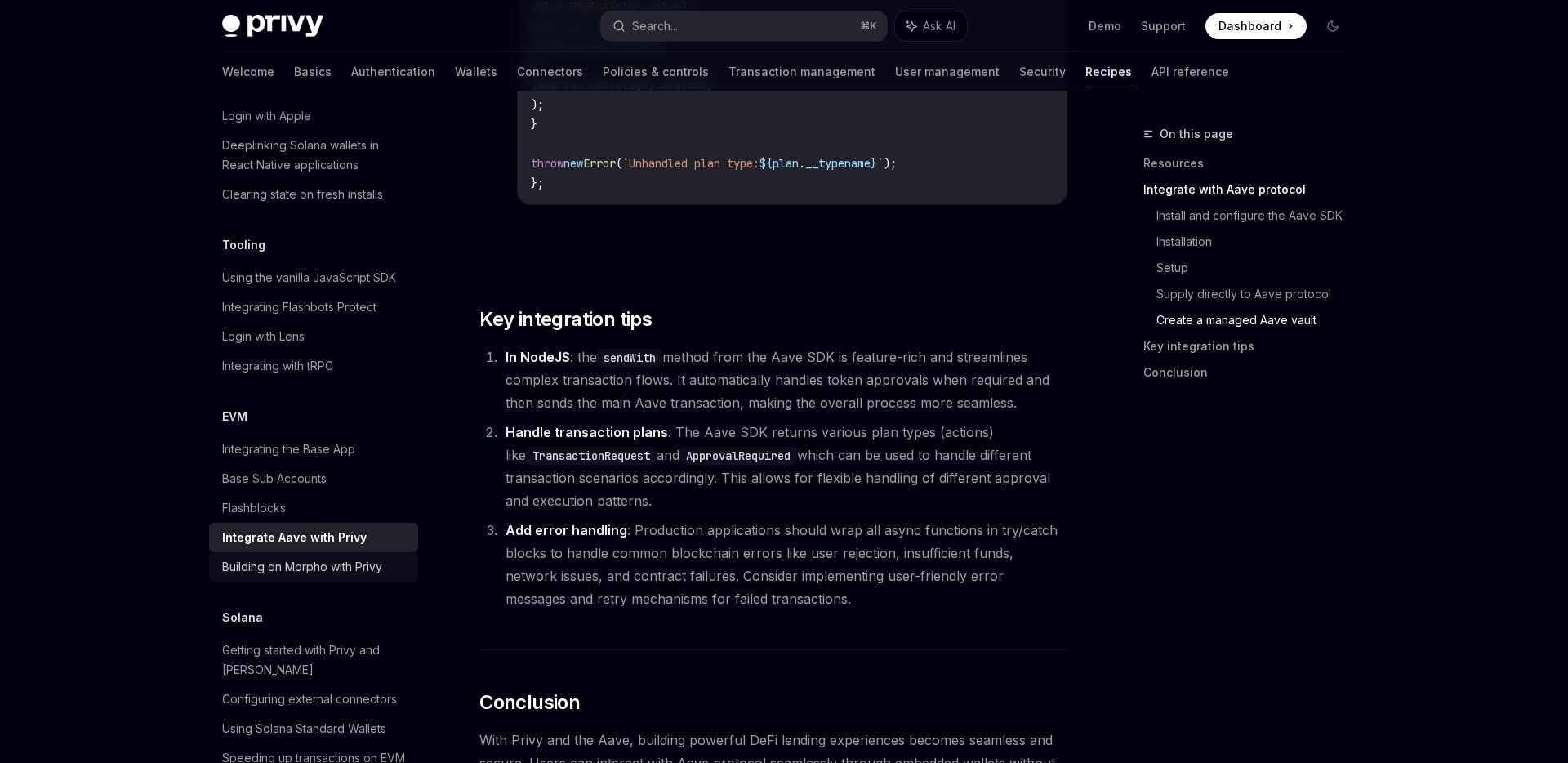
click at [401, 560] on link "Building on Morpho with Privy" at bounding box center [313, 566] width 209 height 30
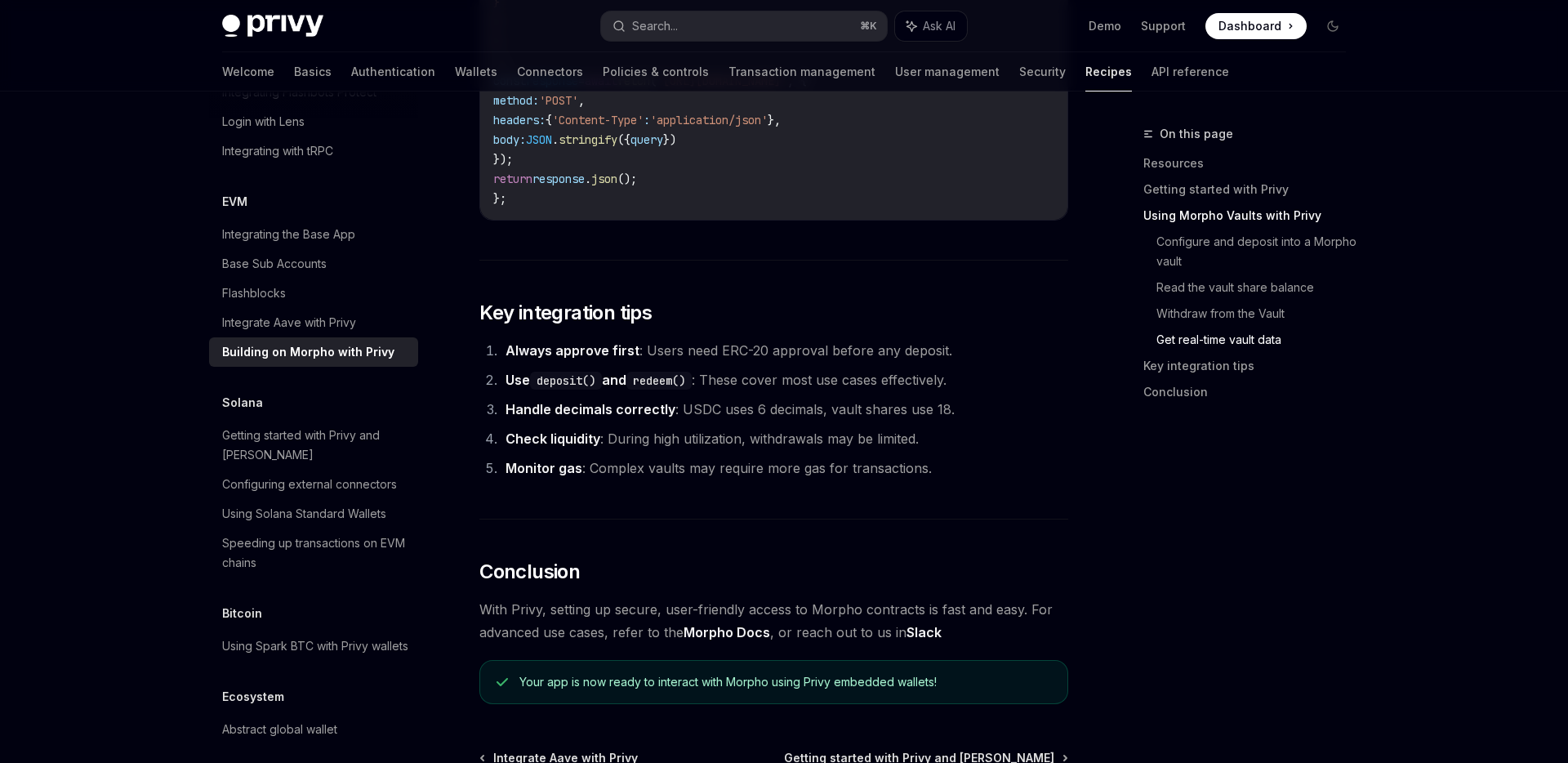
scroll to position [2186, 0]
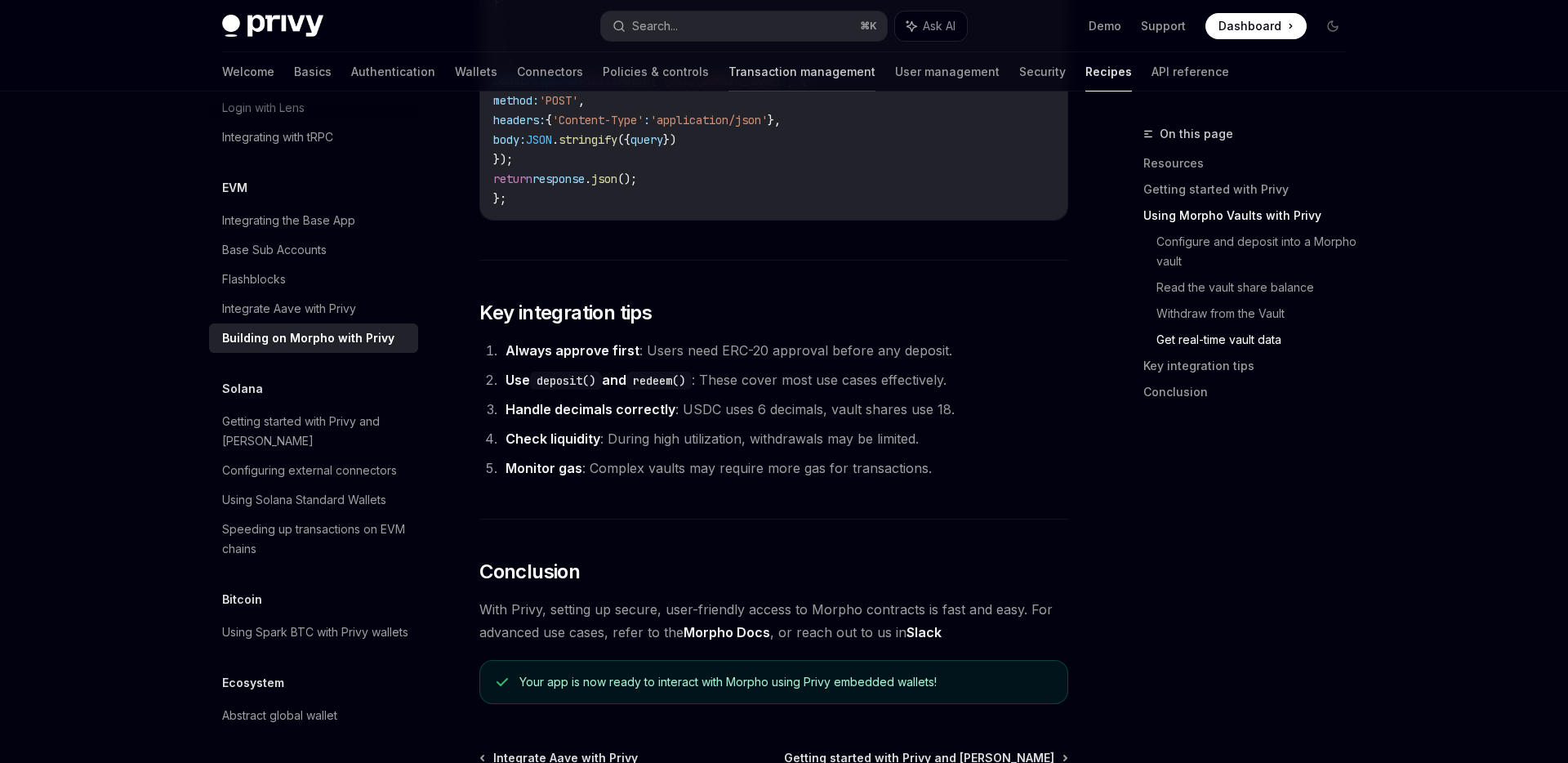
click at [753, 76] on link "Transaction management" at bounding box center [802, 72] width 147 height 39
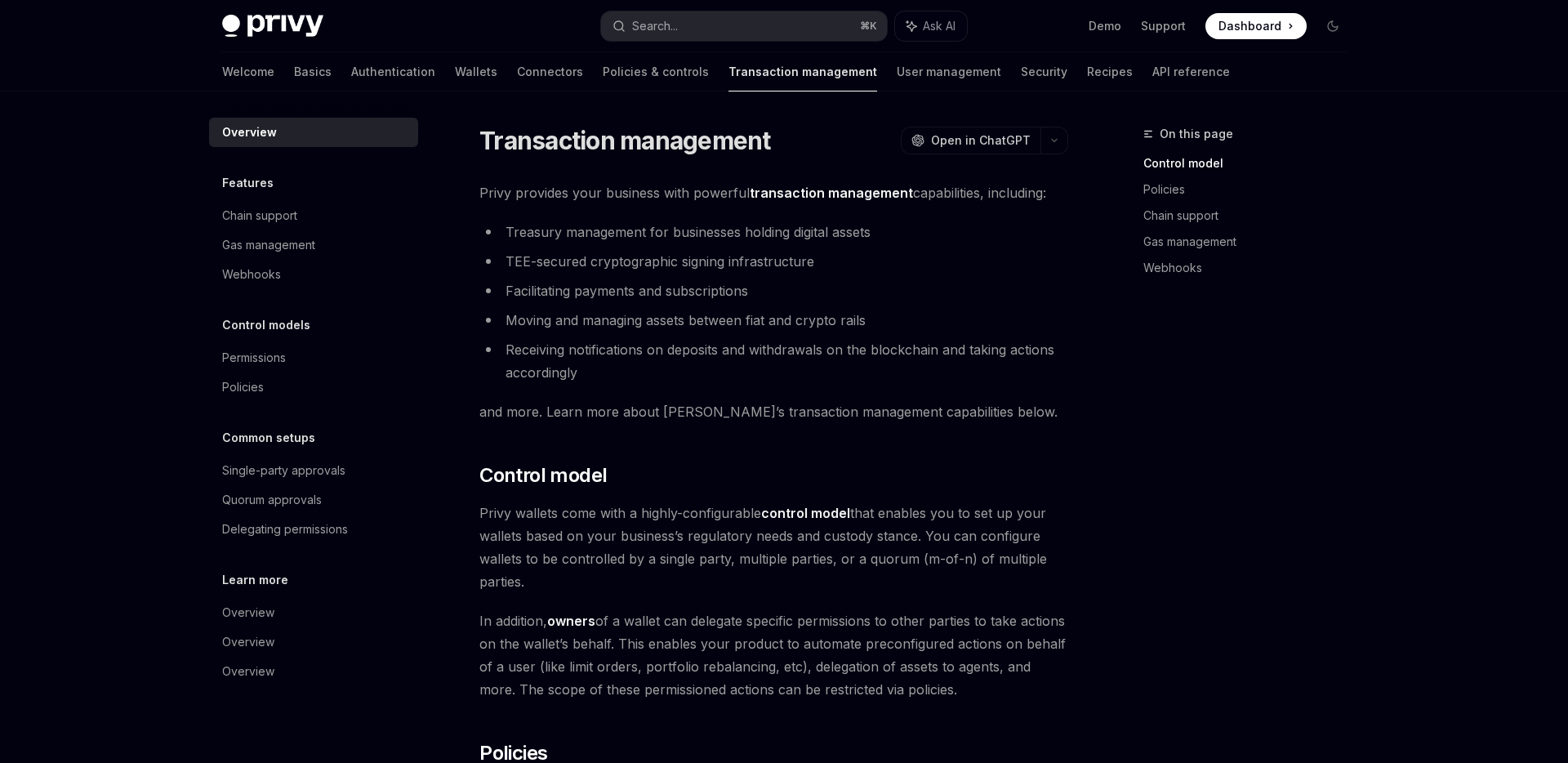
scroll to position [30, 0]
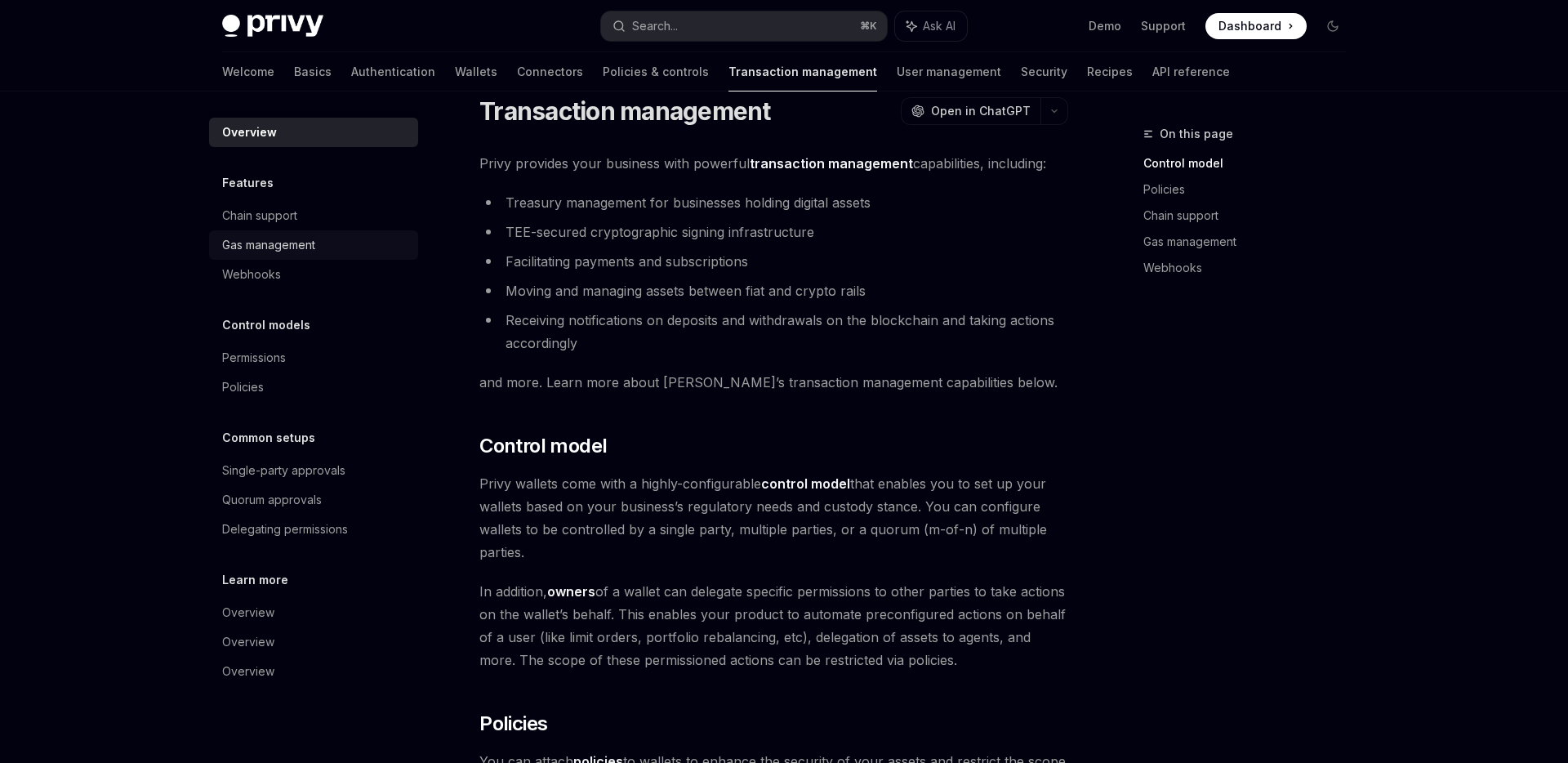
click at [294, 258] on link "Gas management" at bounding box center [313, 244] width 209 height 30
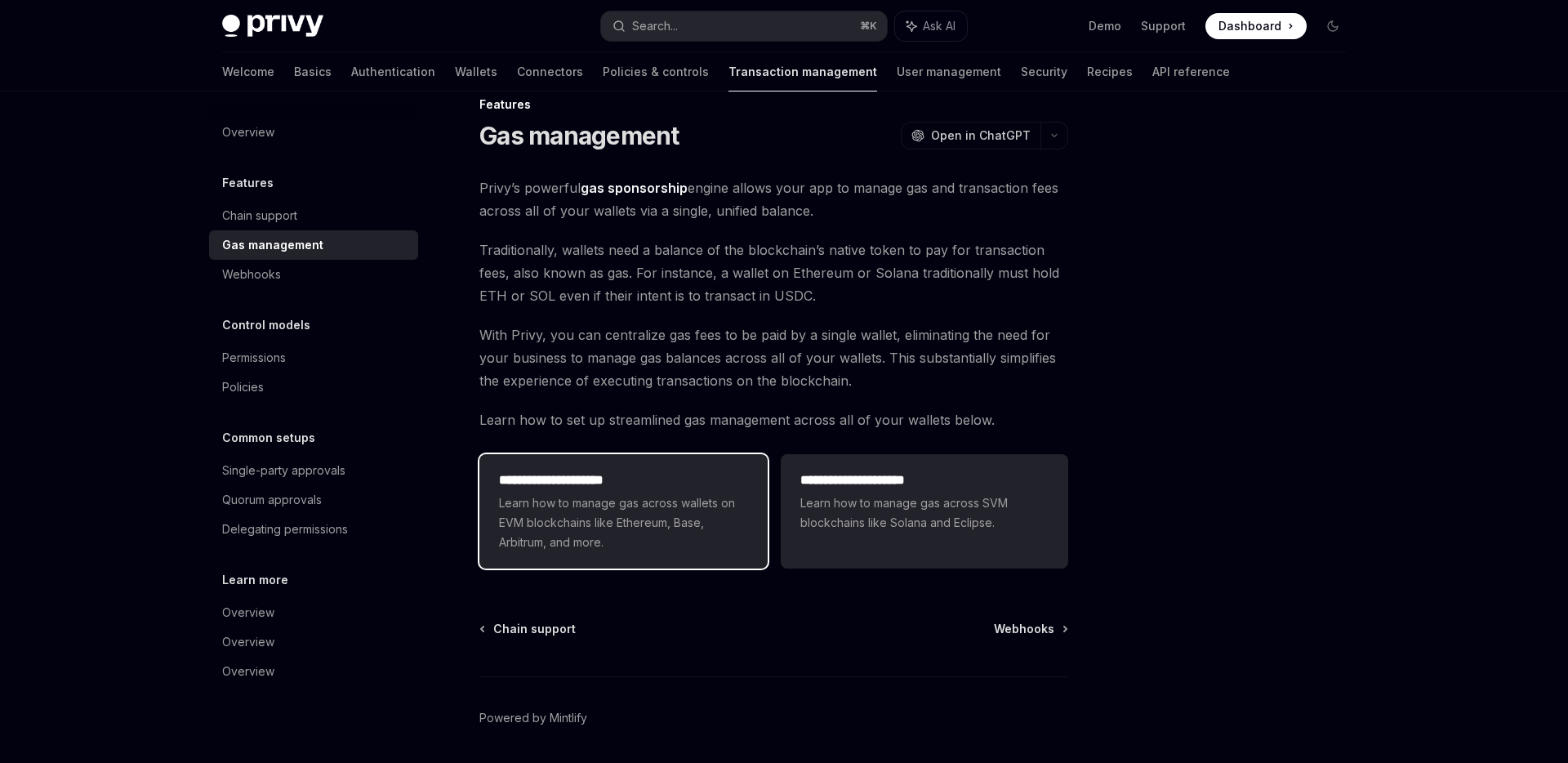
click at [668, 471] on h2 "**********" at bounding box center [624, 480] width 248 height 20
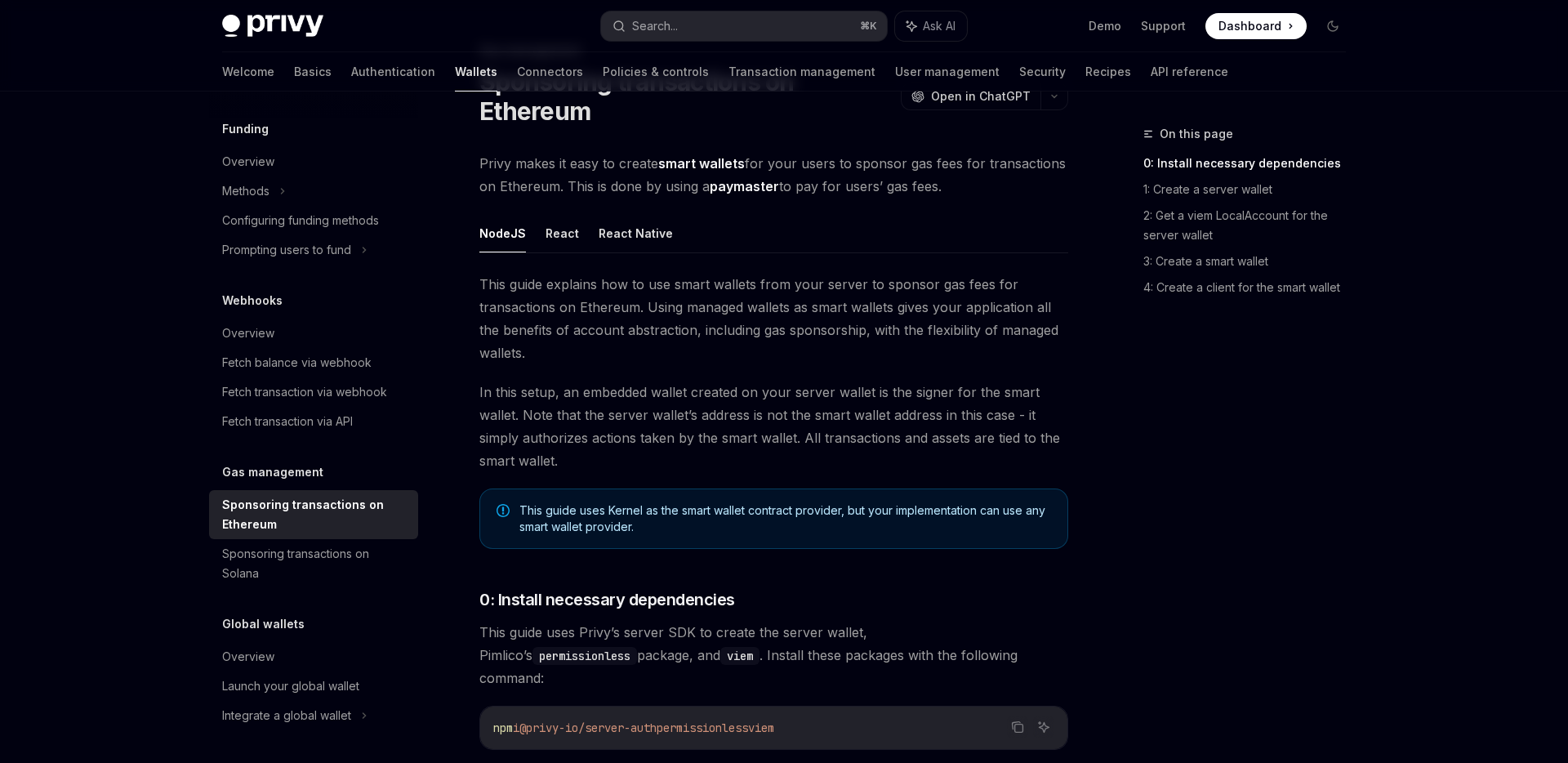
scroll to position [84, 0]
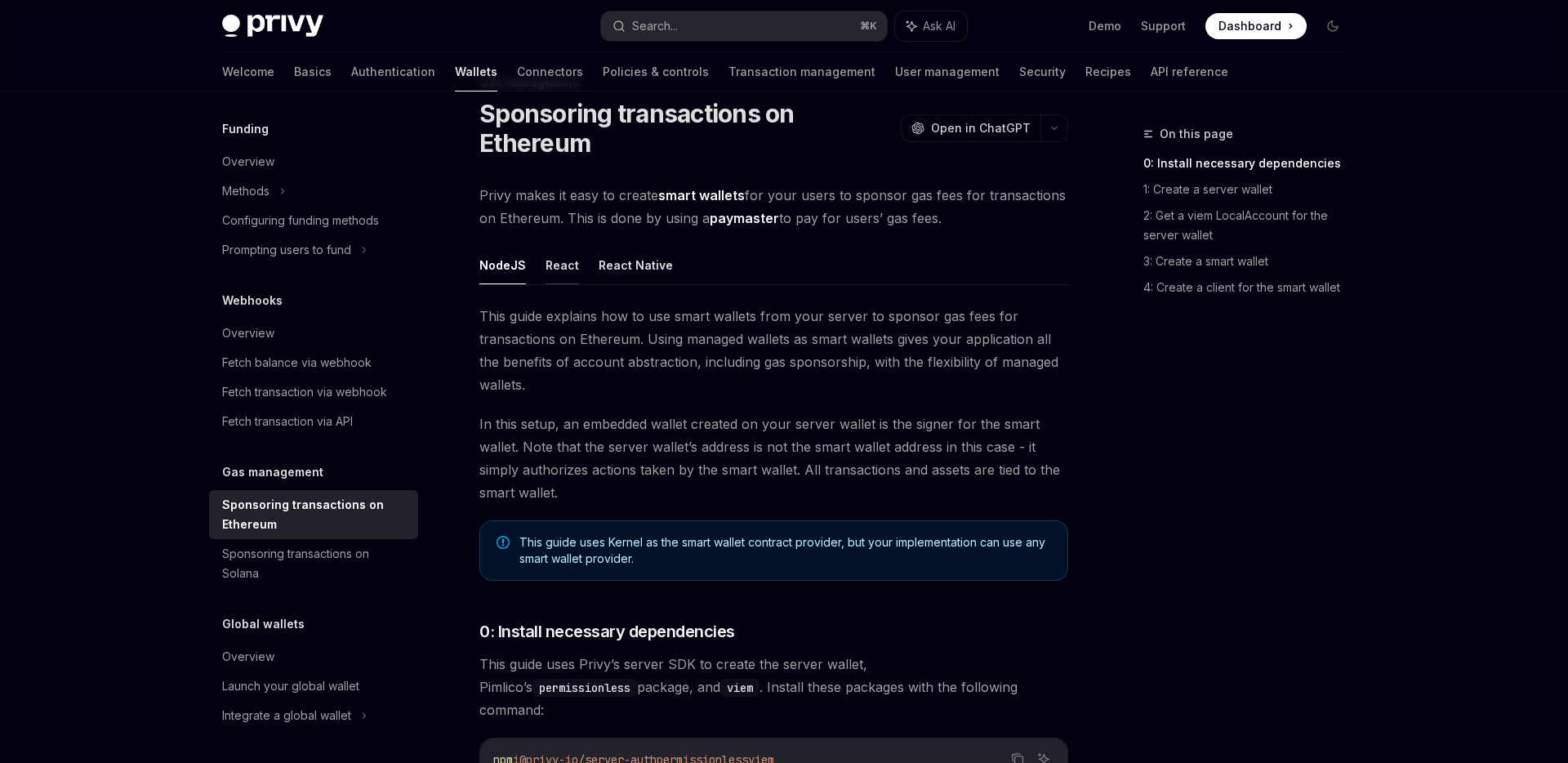
click at [556, 262] on button "React" at bounding box center [562, 265] width 33 height 38
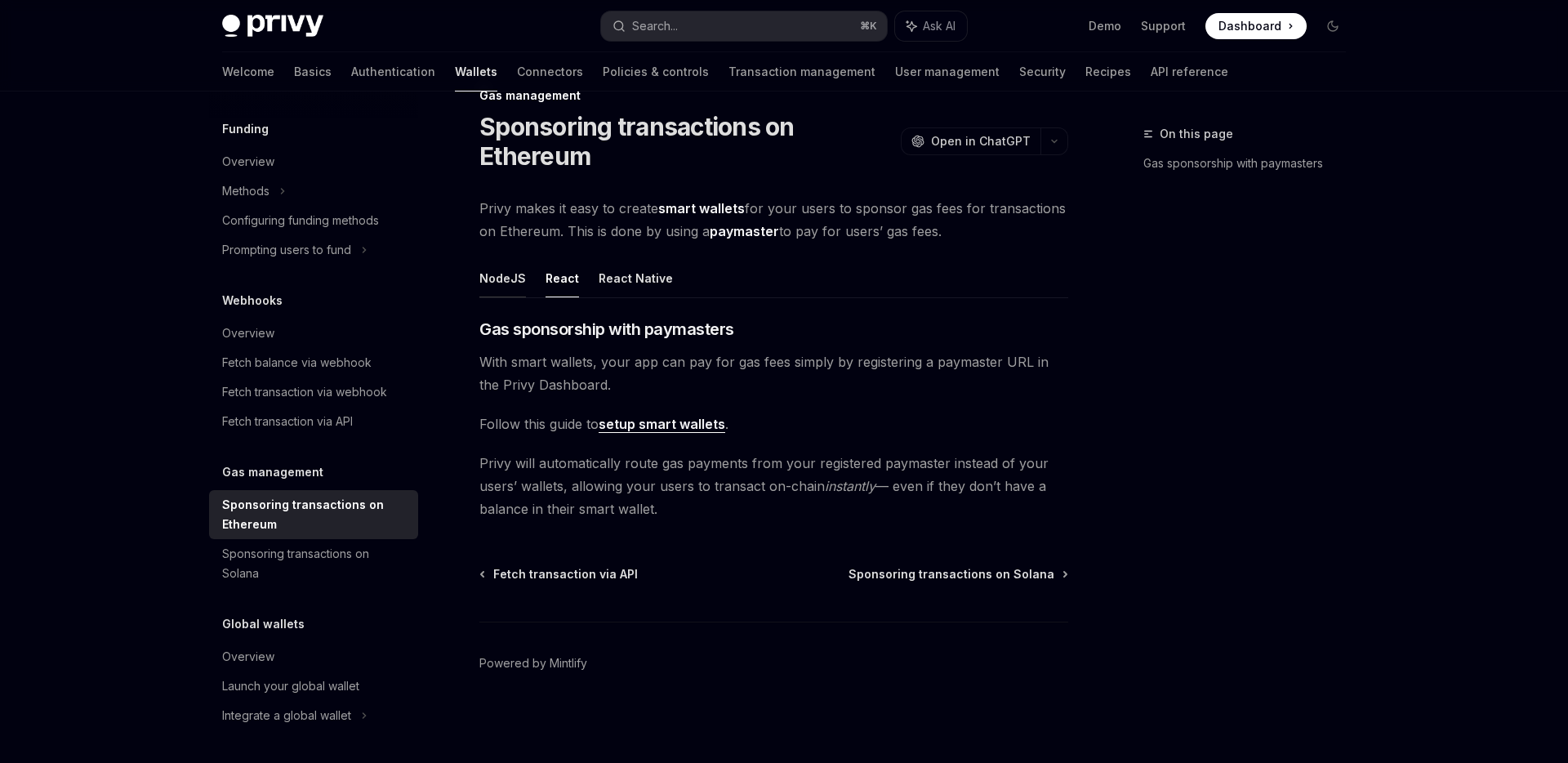
click at [508, 282] on button "NodeJS" at bounding box center [502, 278] width 47 height 38
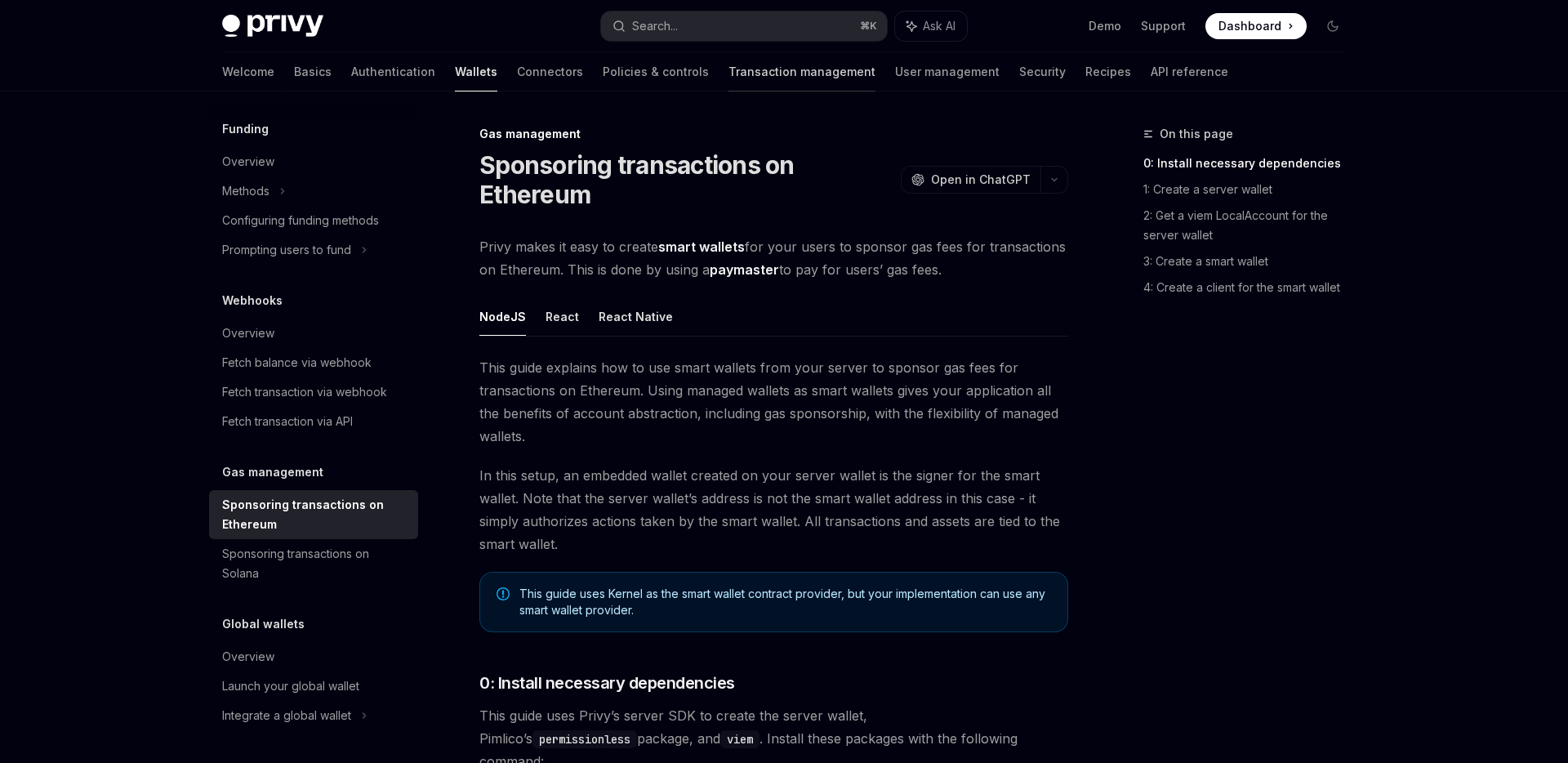
click at [729, 76] on link "Transaction management" at bounding box center [802, 72] width 147 height 39
type textarea "*"
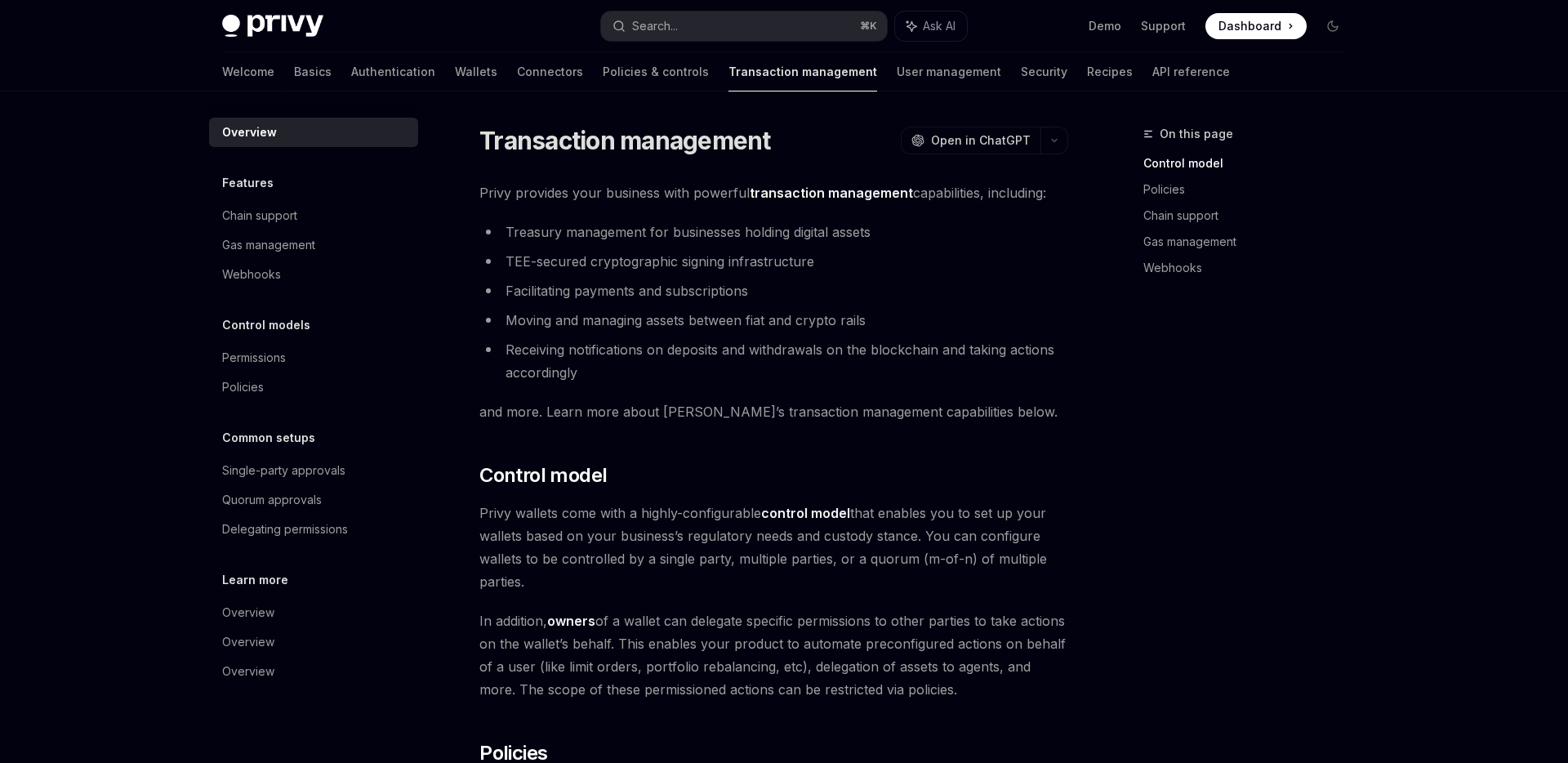
click at [1252, 29] on span "Dashboard" at bounding box center [1250, 26] width 63 height 16
click at [1126, 18] on ul "Demo Support Dashboard Dashboard" at bounding box center [1197, 26] width 218 height 26
click at [1110, 27] on link "Demo" at bounding box center [1105, 26] width 32 height 16
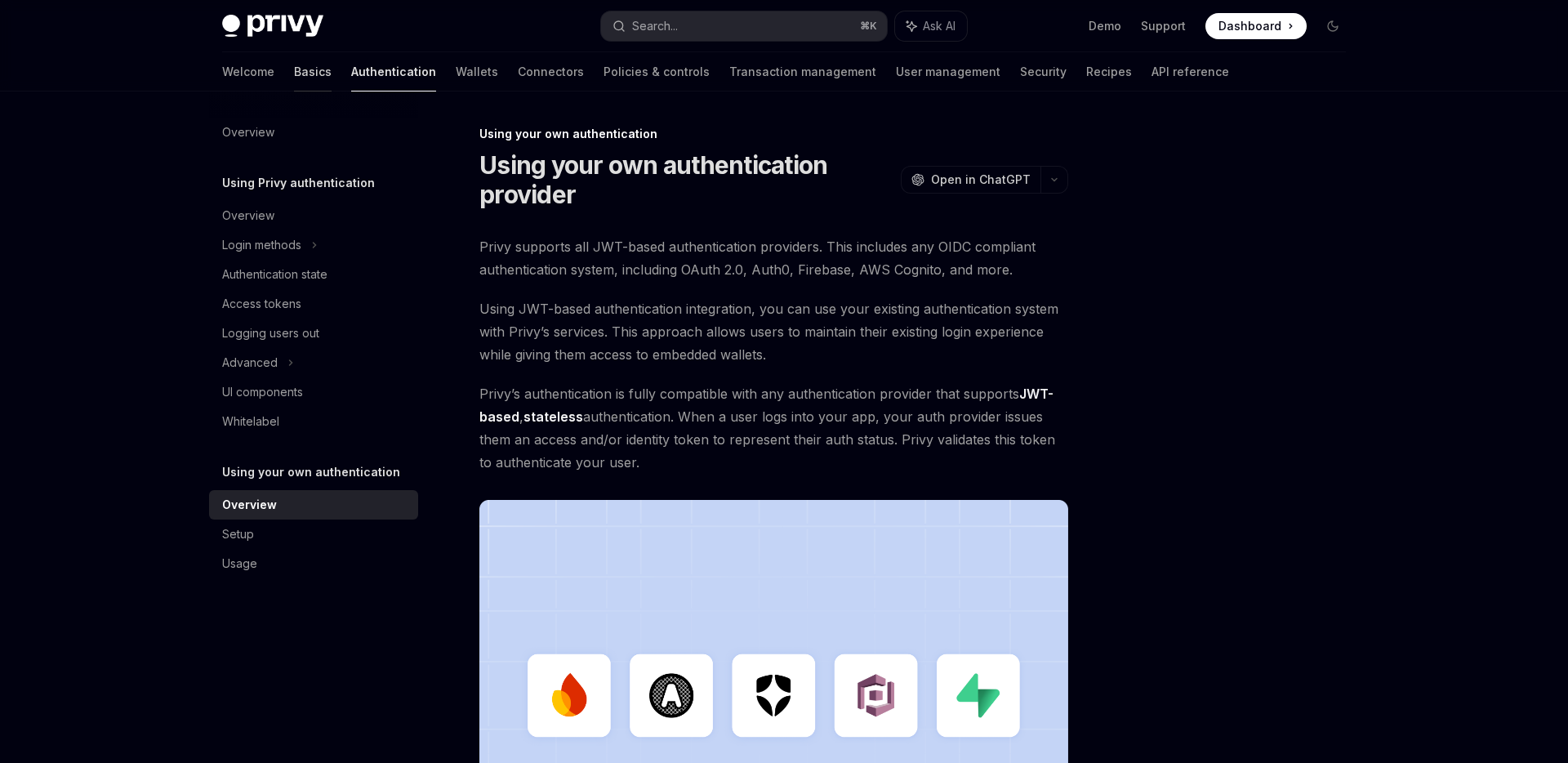
click at [294, 77] on link "Basics" at bounding box center [312, 72] width 37 height 39
type textarea "*"
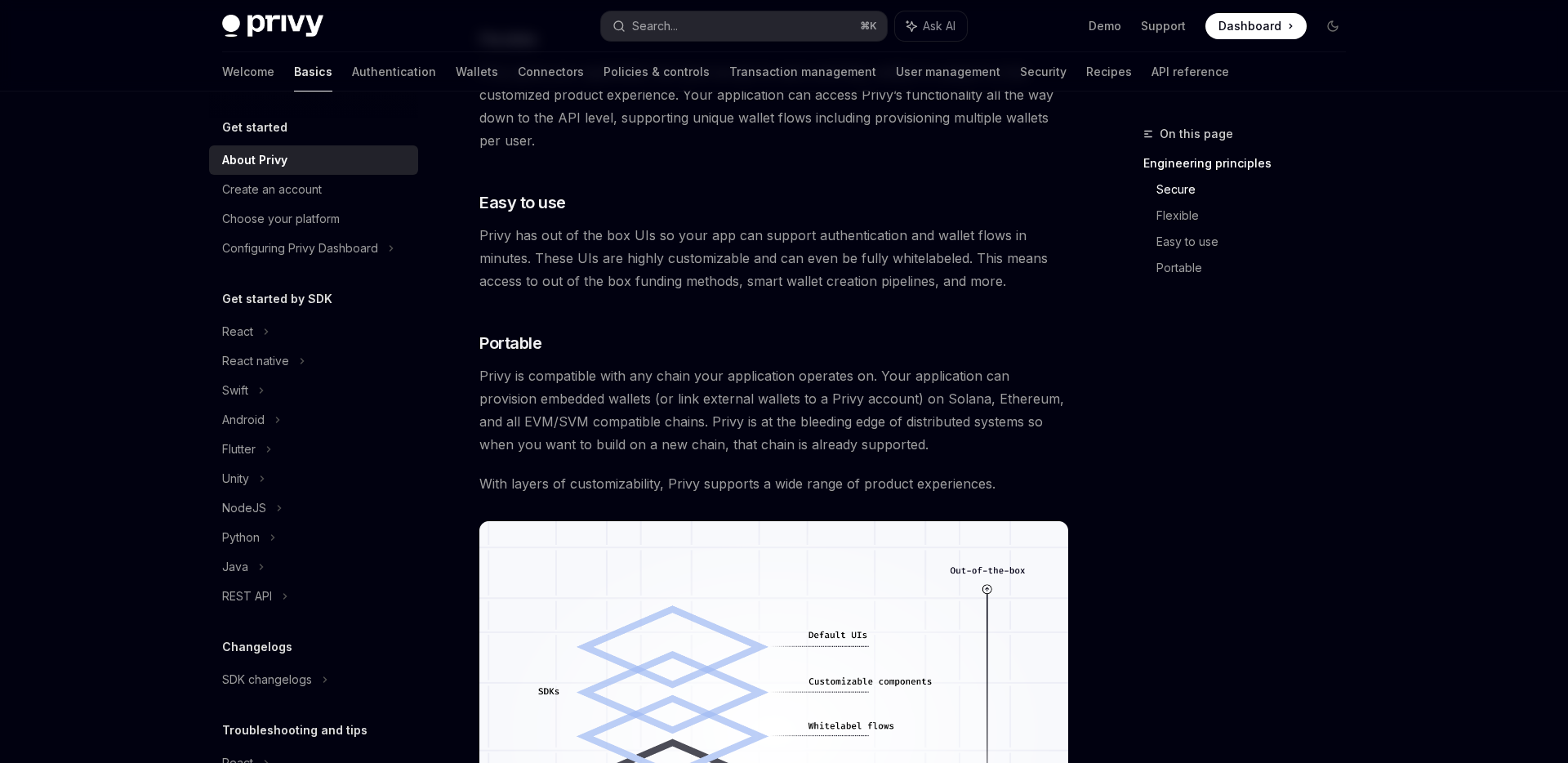
scroll to position [1362, 0]
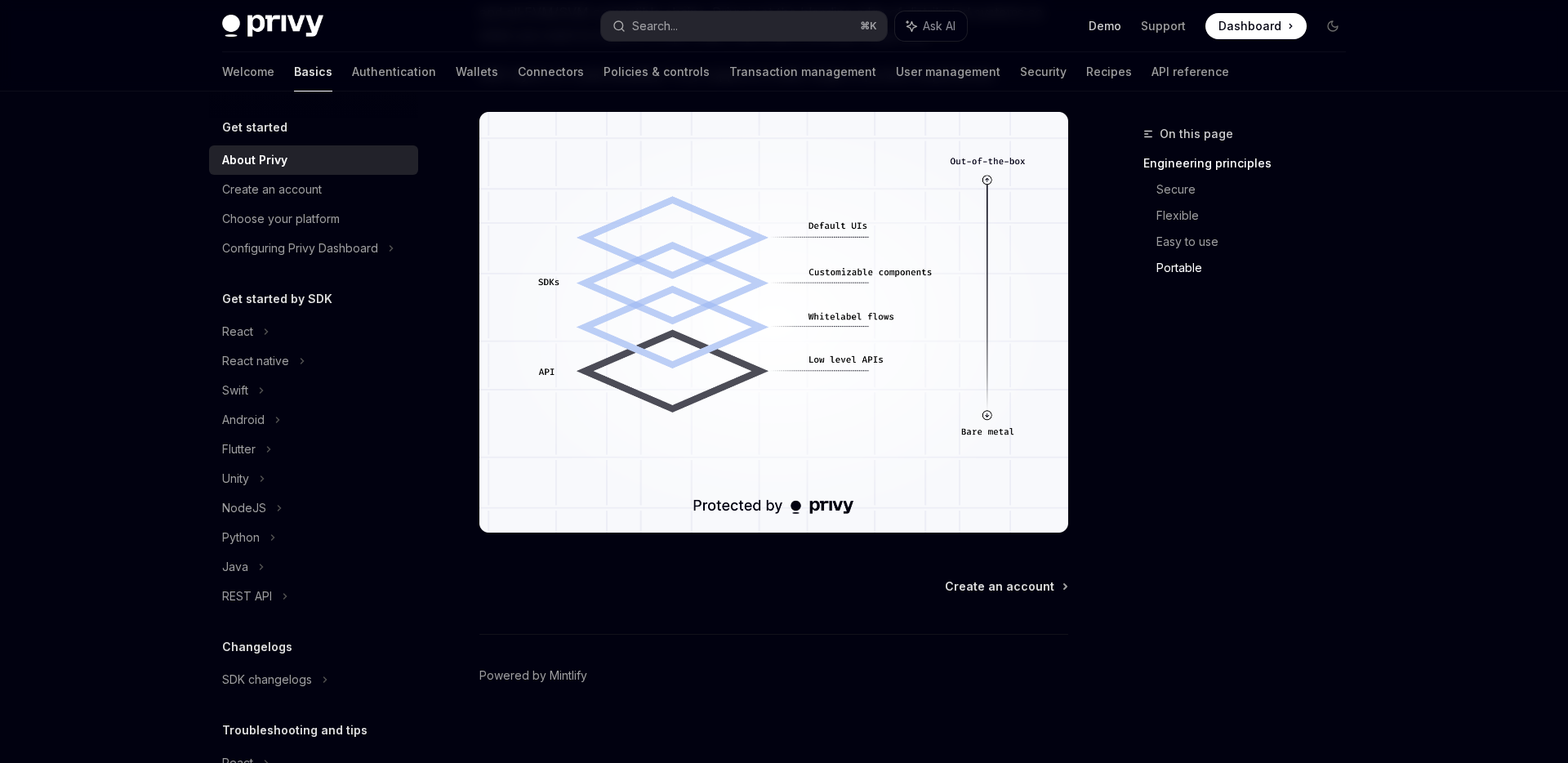
click at [1113, 31] on link "Demo" at bounding box center [1105, 26] width 32 height 16
